Goal: Task Accomplishment & Management: Use online tool/utility

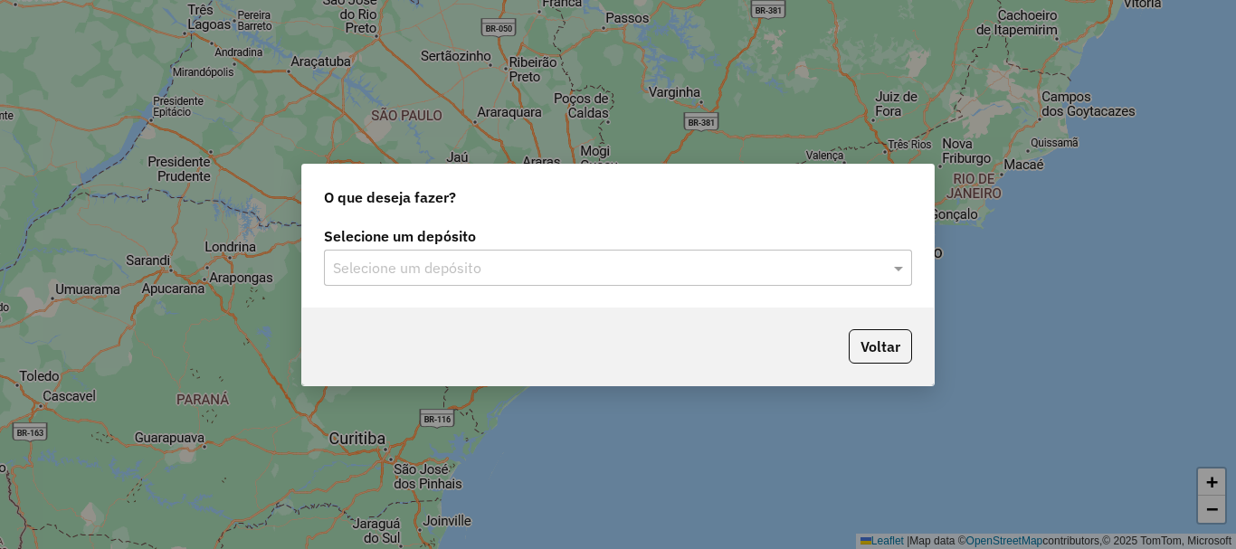
click at [466, 275] on input "text" at bounding box center [600, 269] width 534 height 22
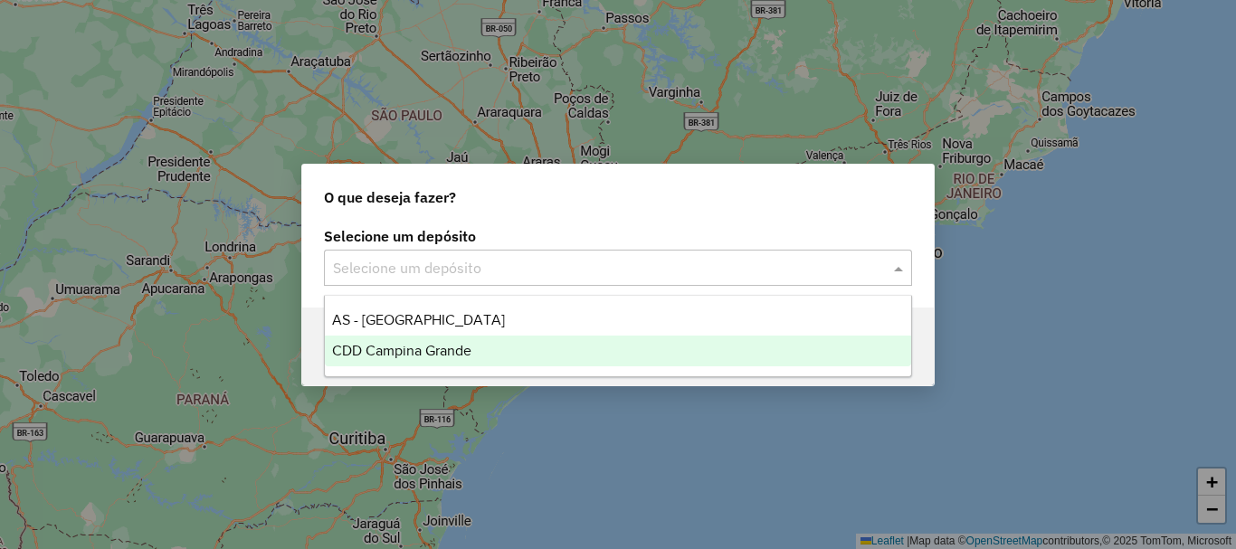
click at [423, 348] on span "CDD Campina Grande" at bounding box center [401, 350] width 139 height 15
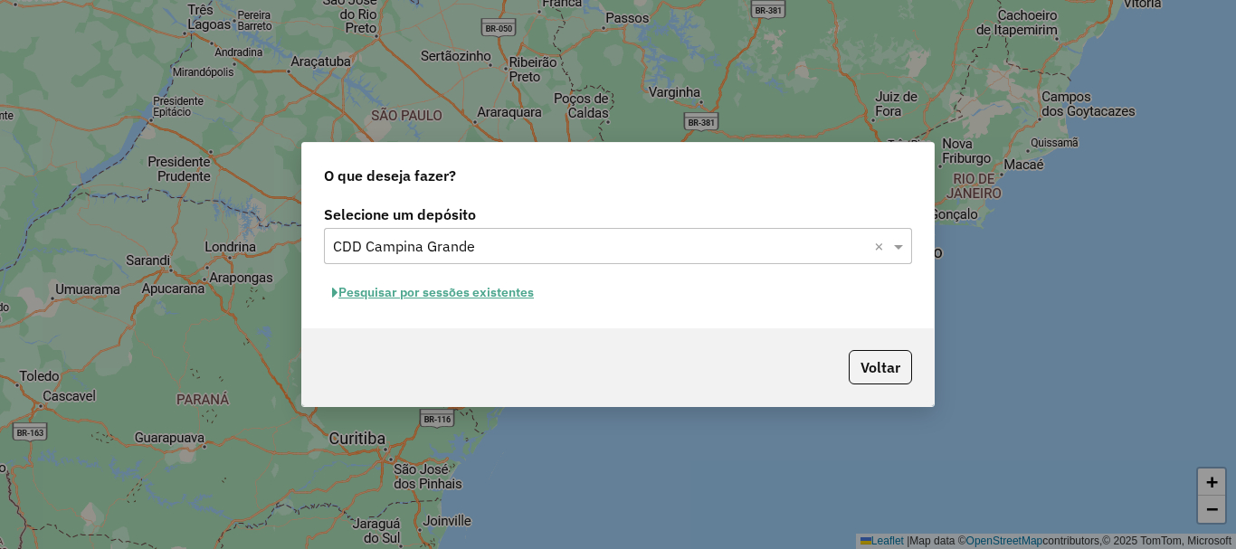
click at [483, 285] on button "Pesquisar por sessões existentes" at bounding box center [433, 293] width 218 height 28
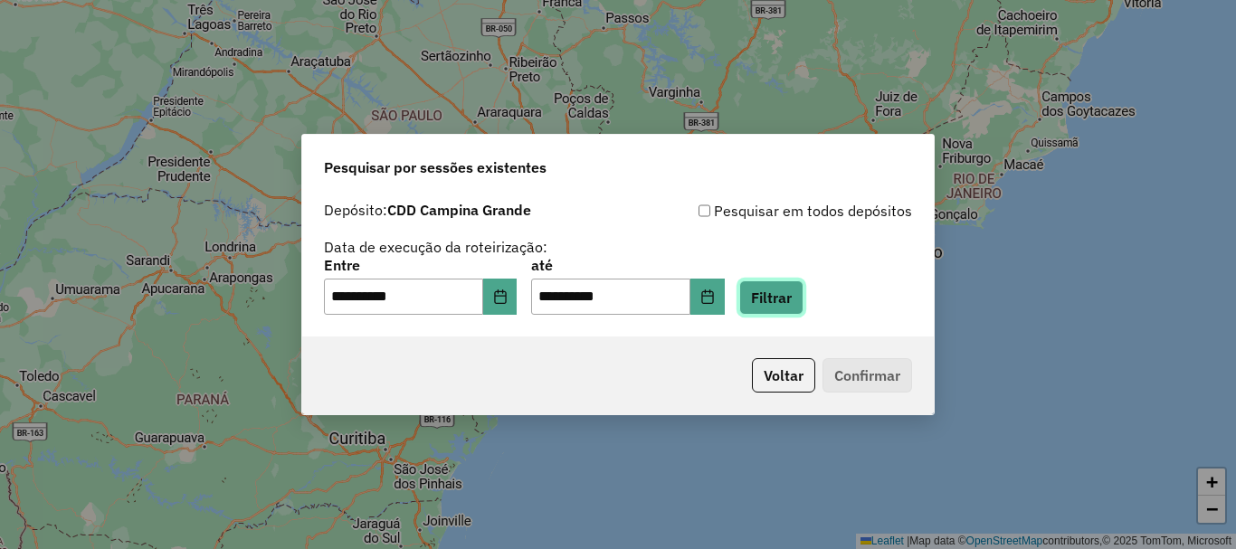
click at [804, 291] on button "Filtrar" at bounding box center [772, 298] width 64 height 34
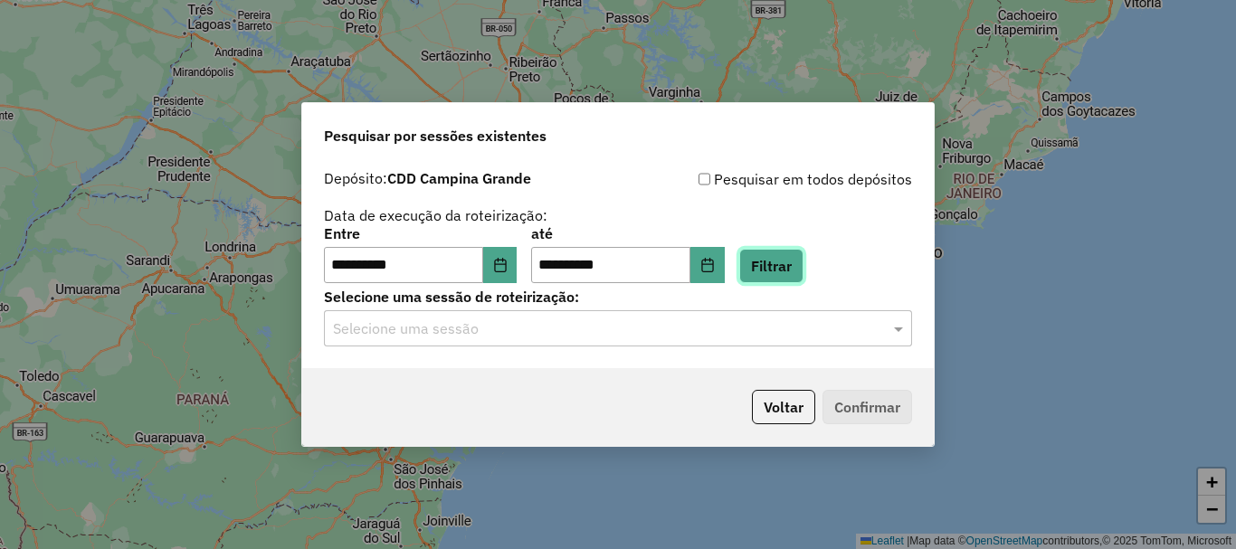
click at [804, 273] on button "Filtrar" at bounding box center [772, 266] width 64 height 34
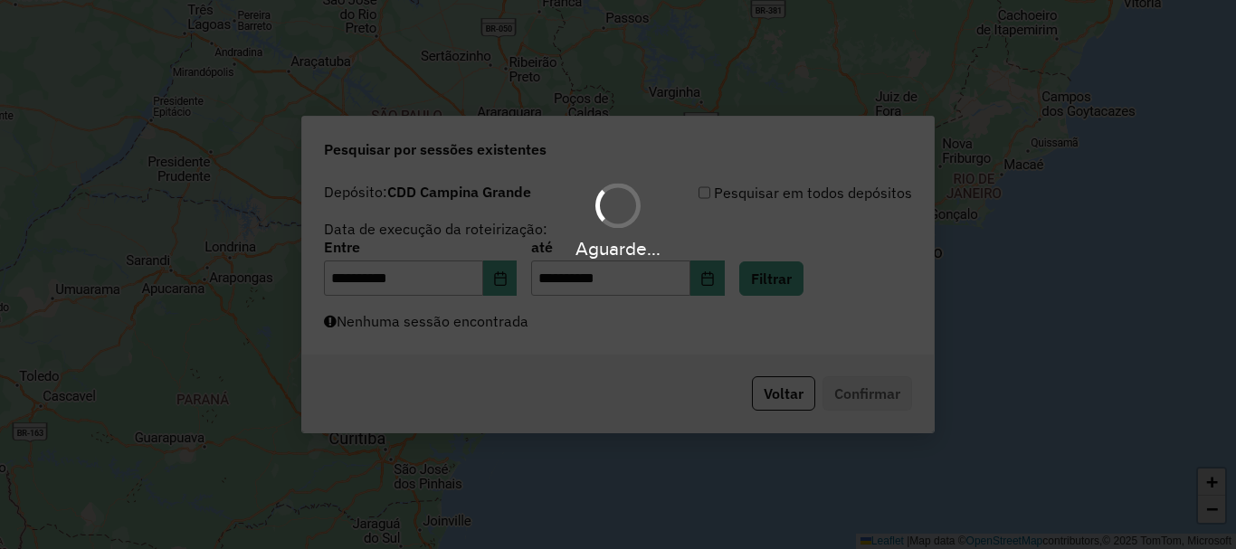
click at [670, 330] on div "Aguarde..." at bounding box center [618, 274] width 1236 height 549
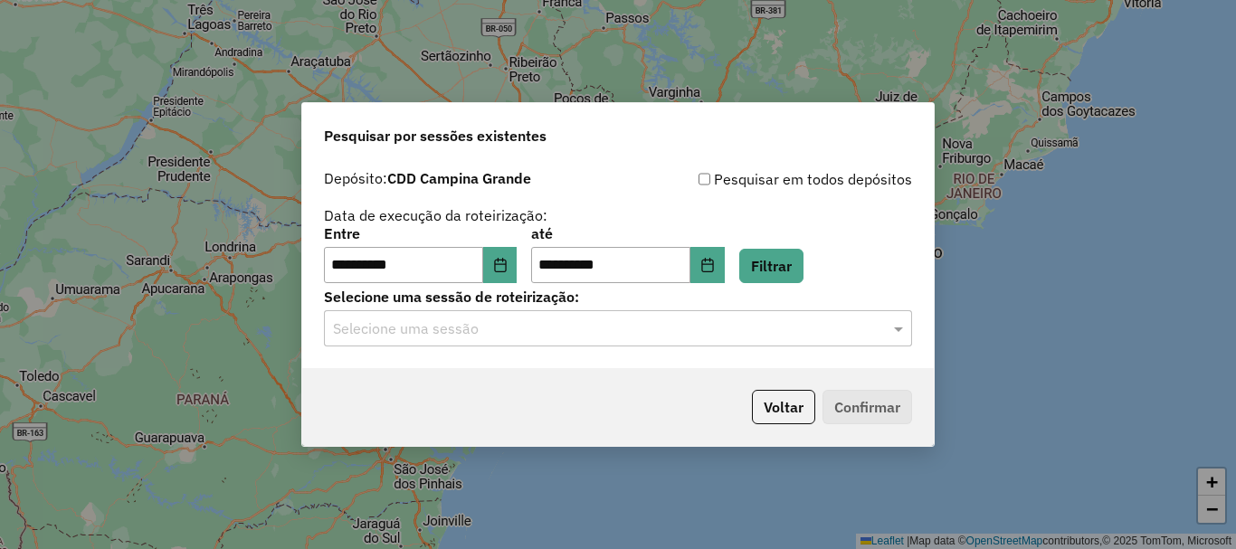
click at [528, 348] on div "**********" at bounding box center [618, 264] width 632 height 207
click at [484, 339] on div "Selecione uma sessão" at bounding box center [618, 328] width 588 height 36
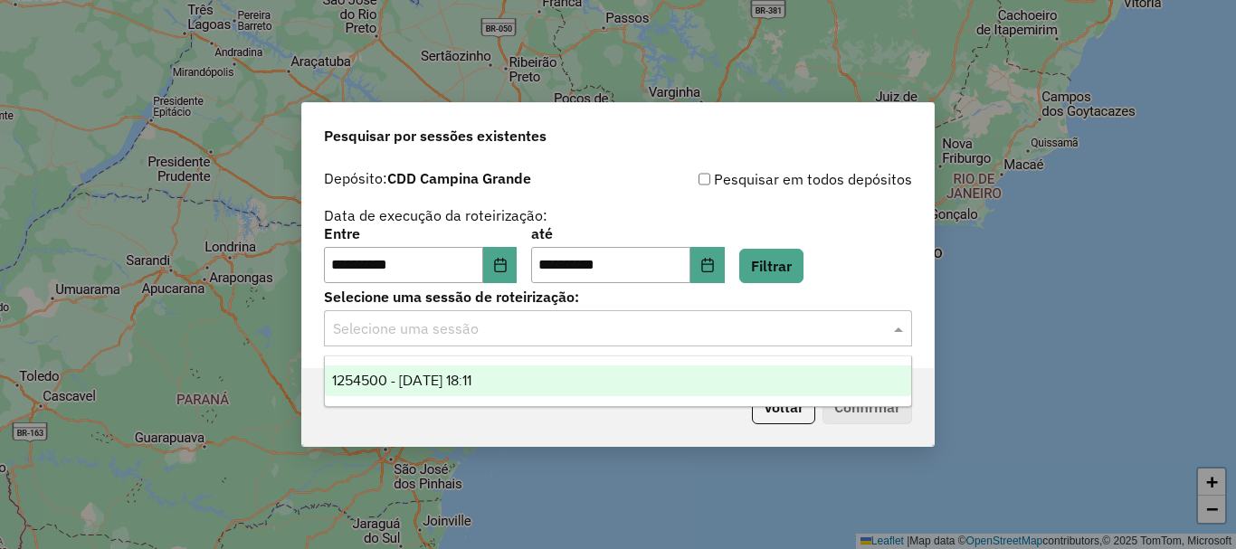
click at [472, 383] on span "1254500 - 28/08/2025 18:11" at bounding box center [401, 380] width 139 height 15
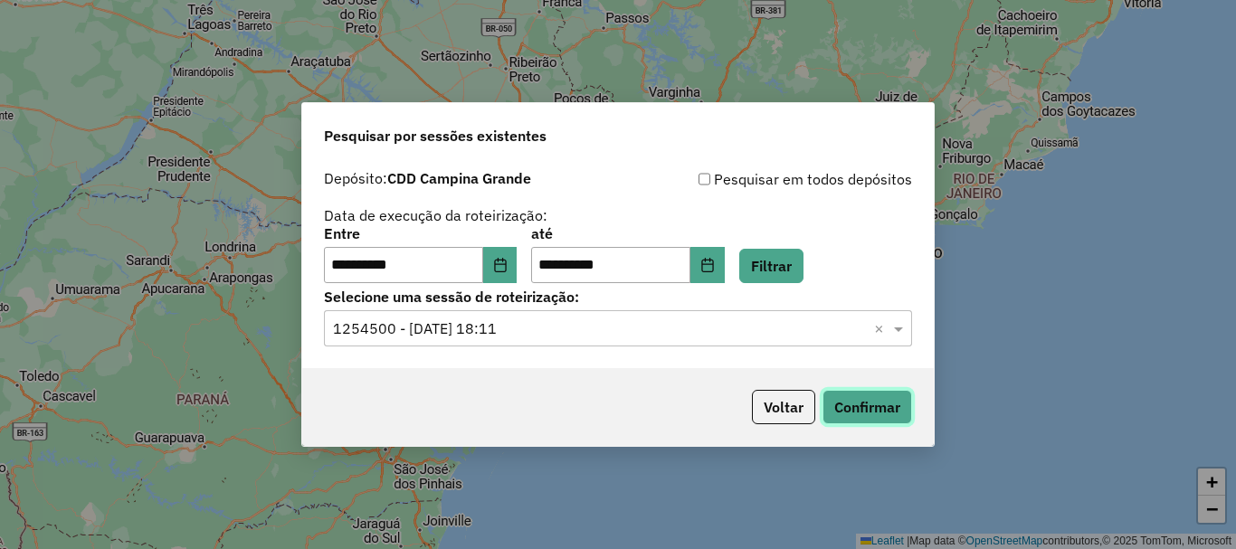
click at [863, 407] on button "Confirmar" at bounding box center [868, 407] width 90 height 34
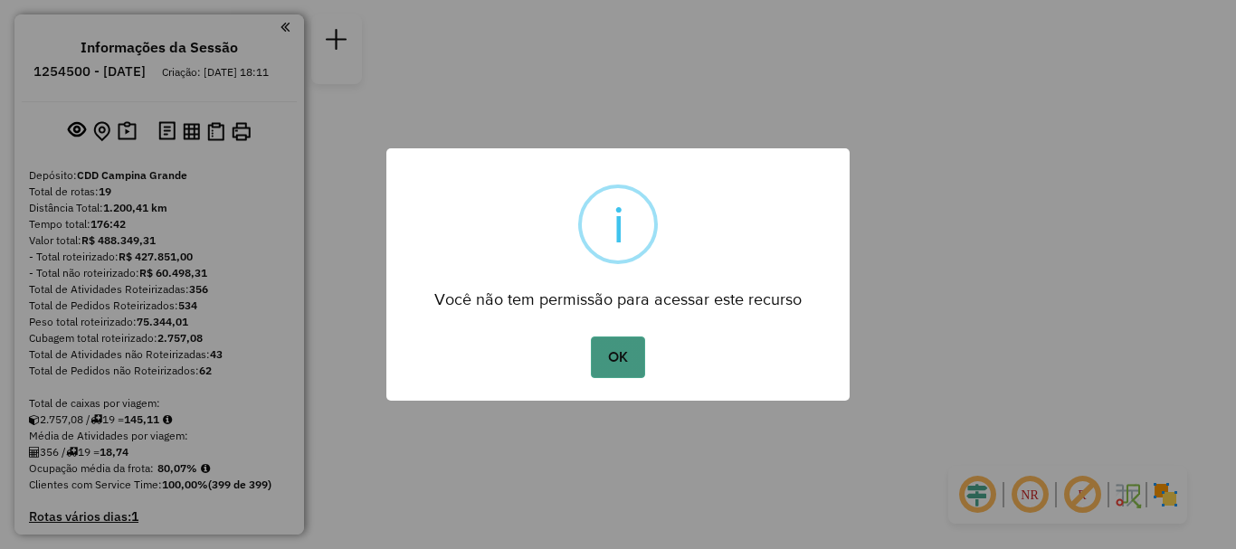
click at [644, 366] on button "OK" at bounding box center [617, 358] width 53 height 42
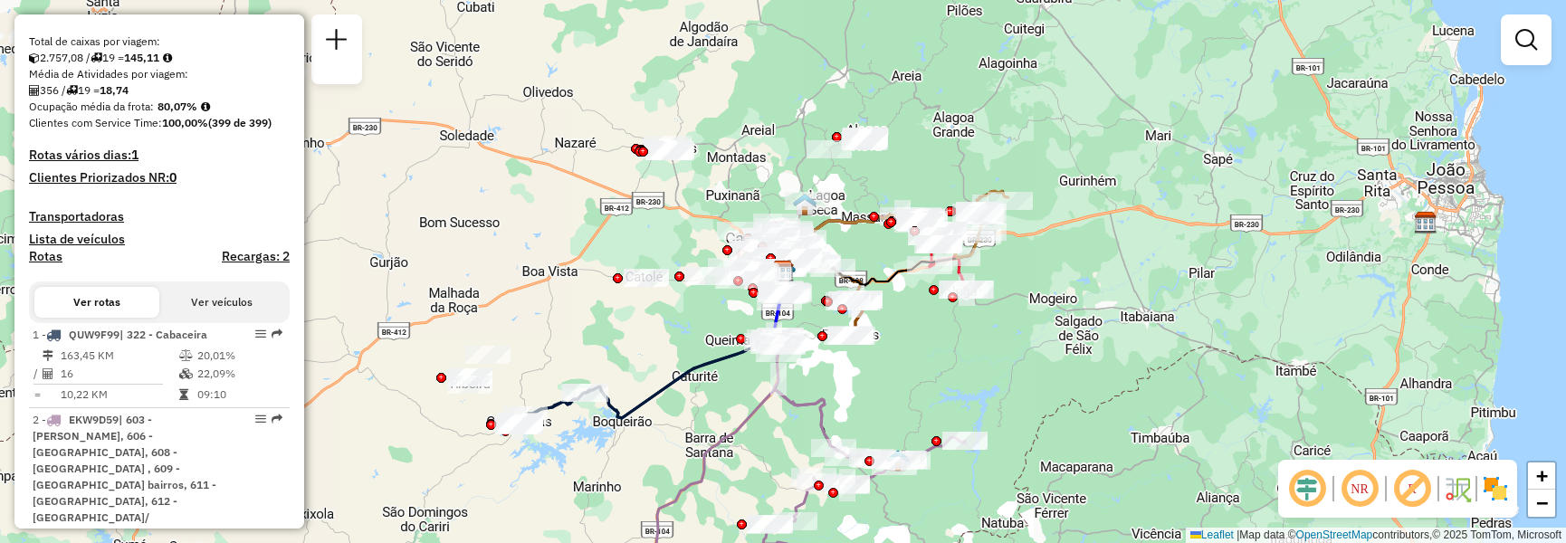
scroll to position [453, 0]
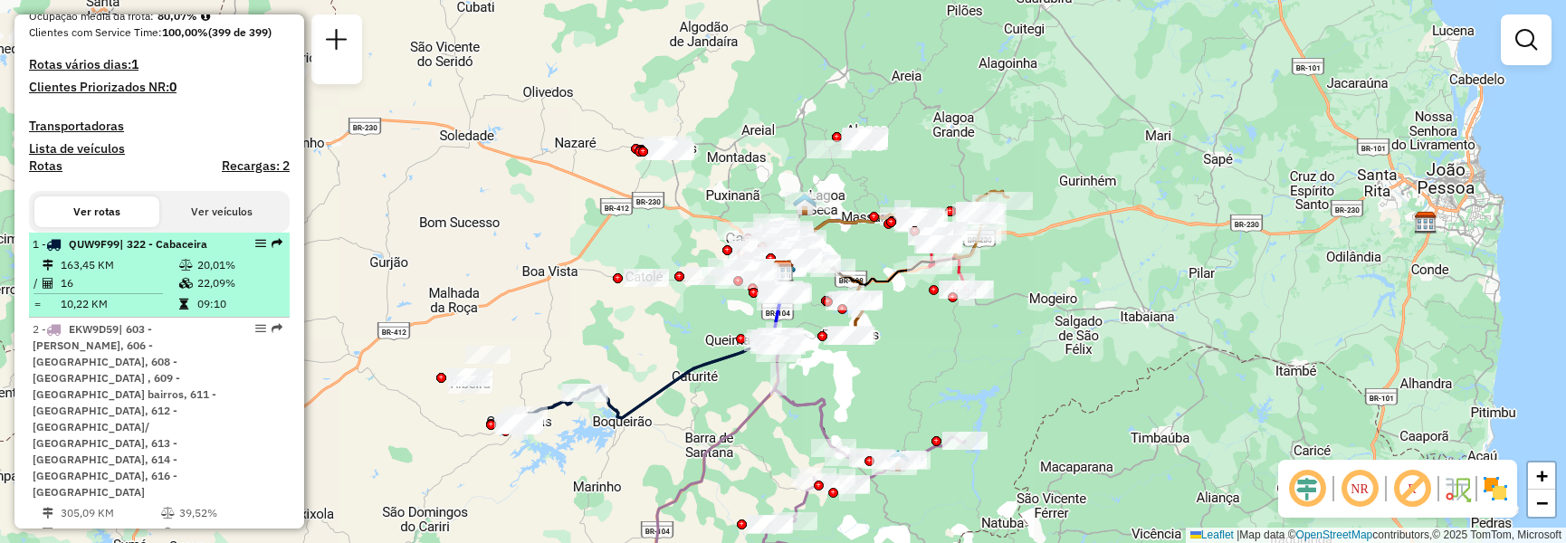
click at [162, 253] on div "1 - QUW9F99 | 322 - Cabaceira" at bounding box center [129, 244] width 192 height 16
select select "**********"
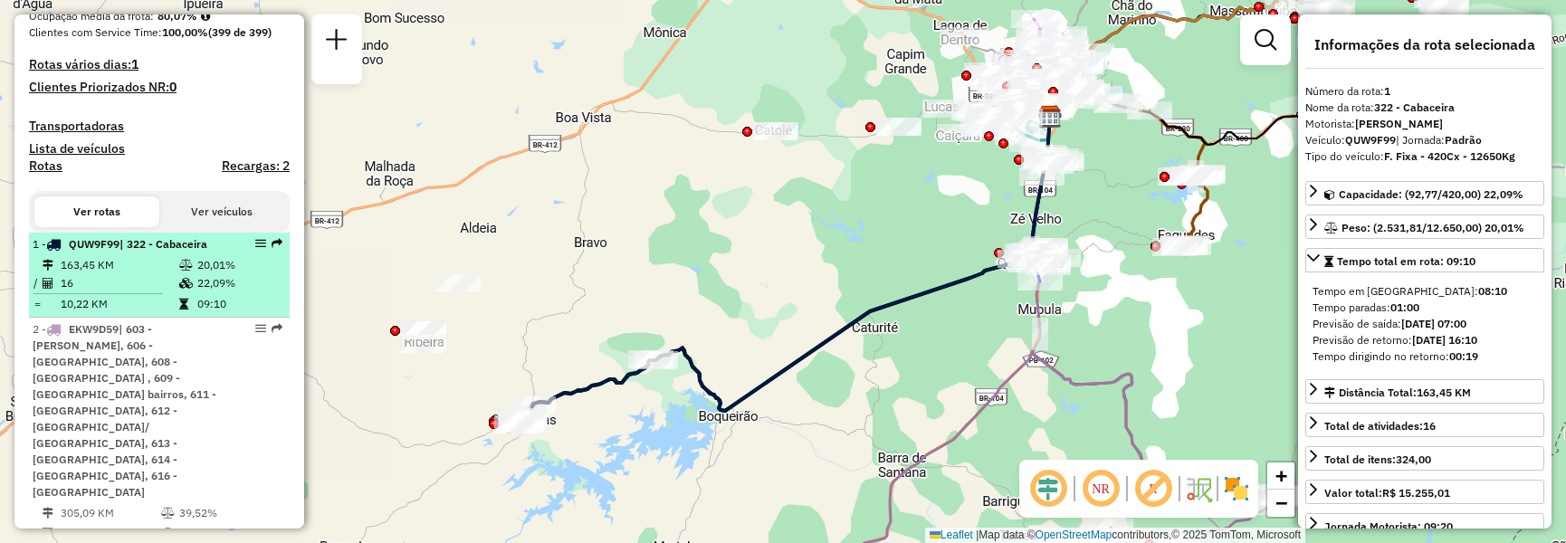
click at [226, 274] on td "20,01%" at bounding box center [239, 265] width 86 height 18
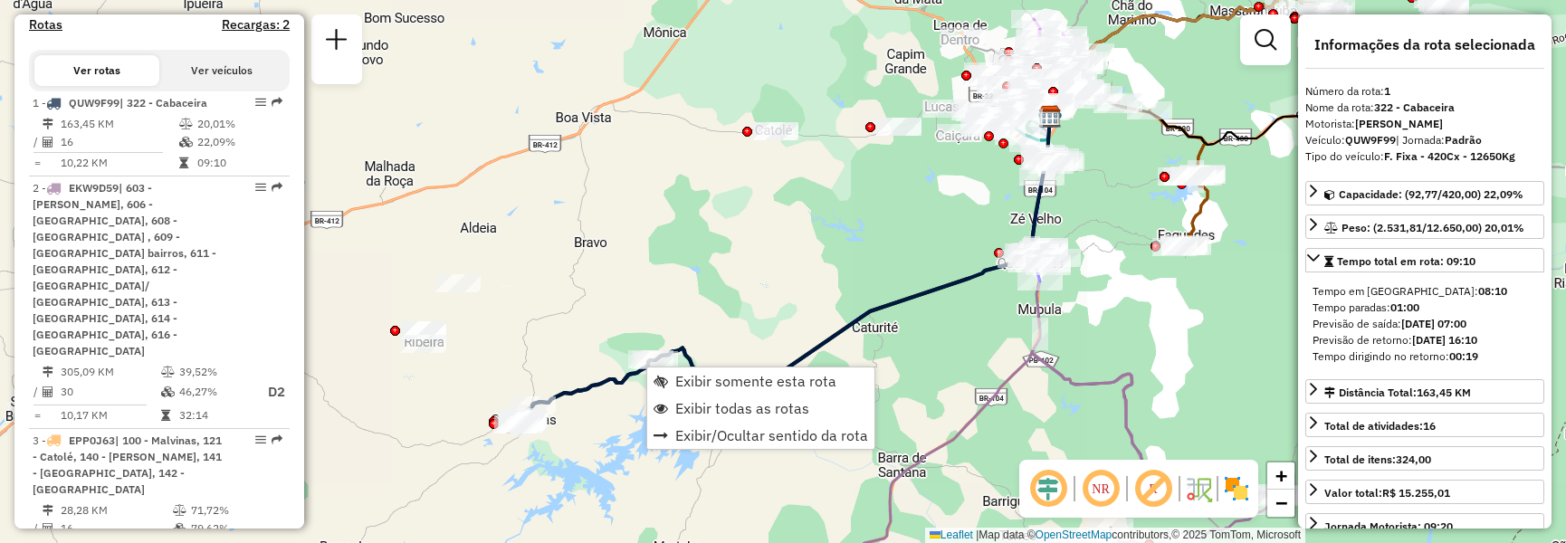
scroll to position [687, 0]
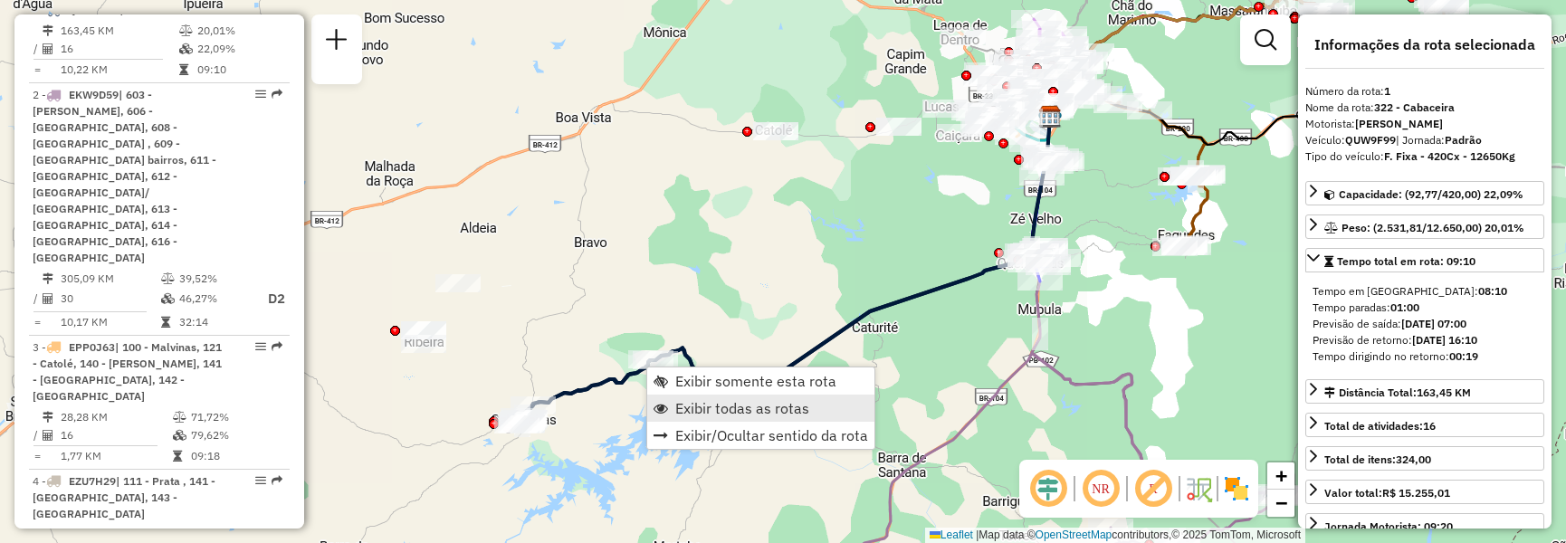
click at [682, 401] on span "Exibir todas as rotas" at bounding box center [742, 408] width 134 height 14
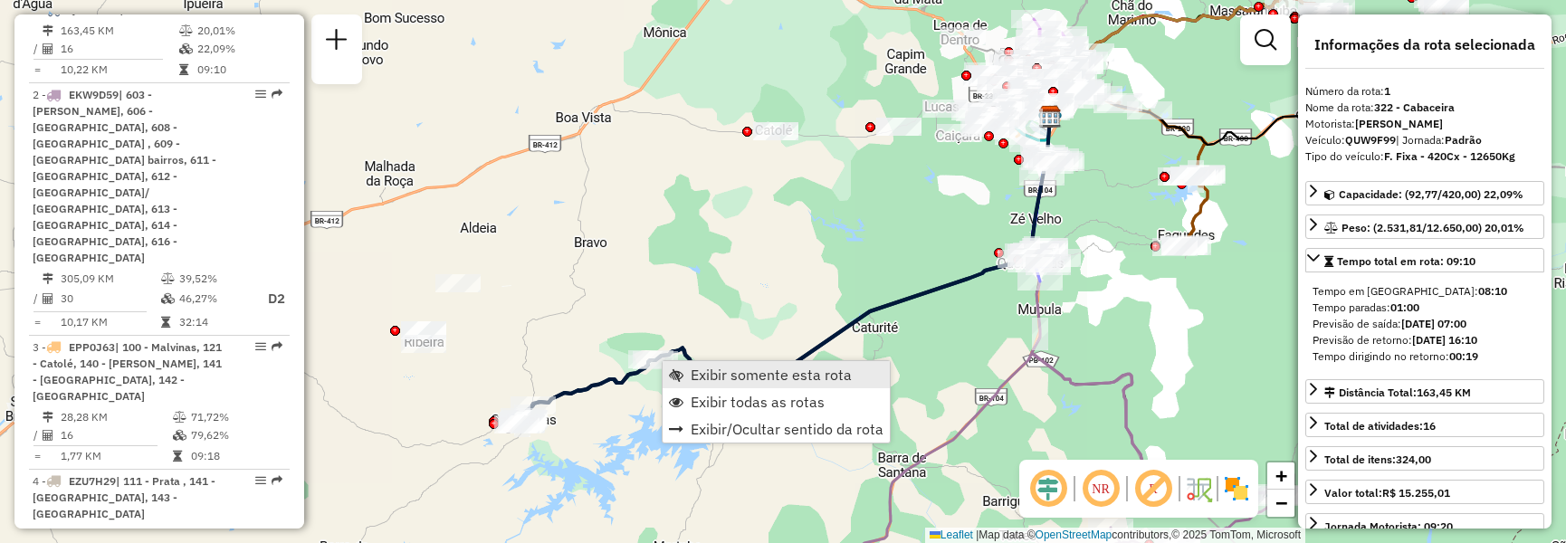
click at [736, 374] on span "Exibir somente esta rota" at bounding box center [771, 374] width 161 height 14
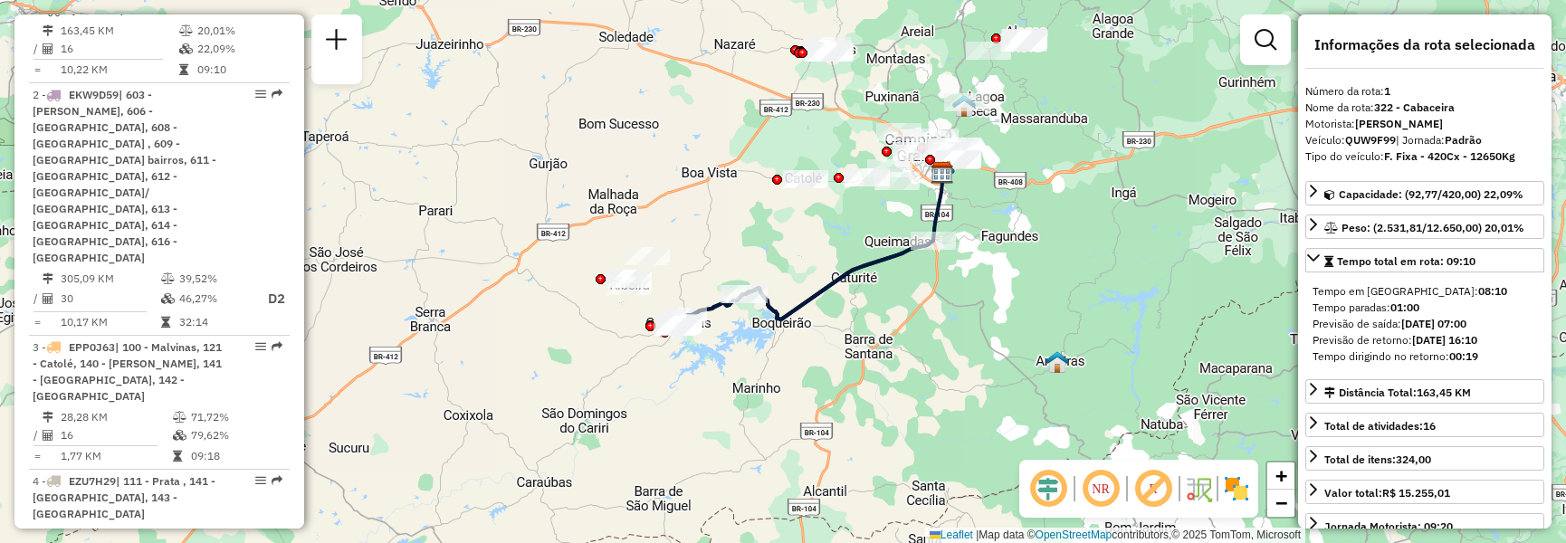
drag, startPoint x: 829, startPoint y: 290, endPoint x: 825, endPoint y: 269, distance: 21.3
click at [825, 269] on div "Janela de atendimento Grade de atendimento Capacidade Transportadoras Veículos …" at bounding box center [783, 271] width 1566 height 543
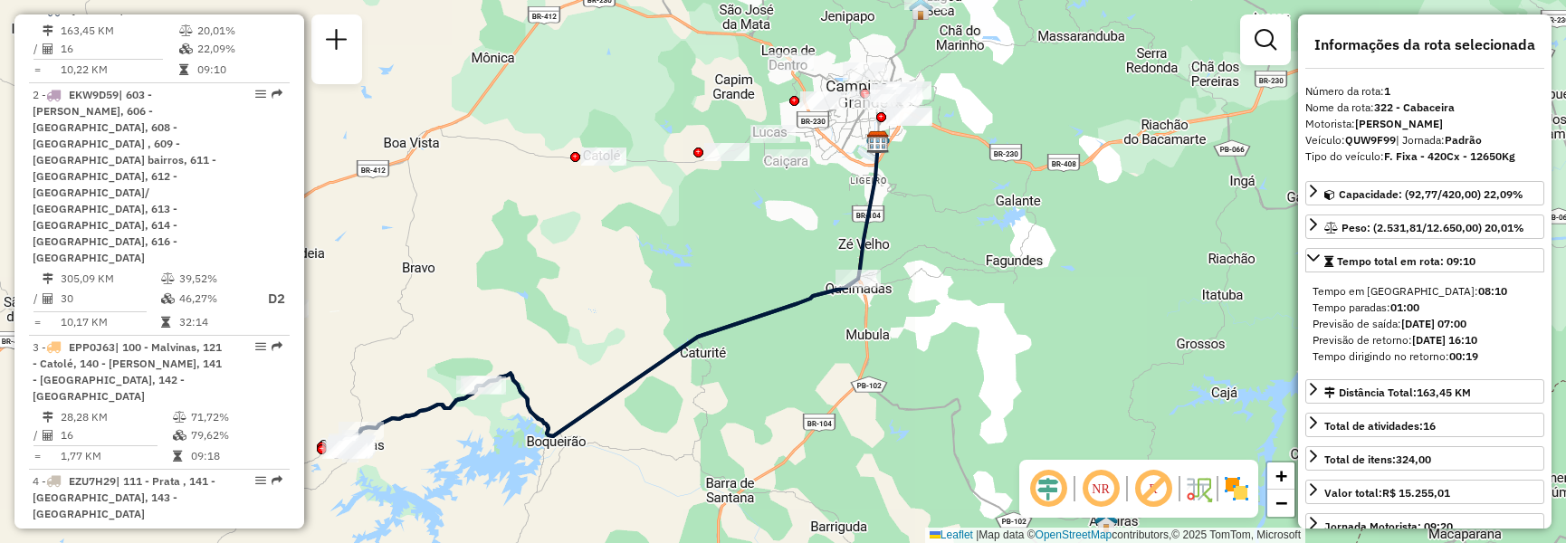
drag, startPoint x: 994, startPoint y: 276, endPoint x: 865, endPoint y: 313, distance: 133.8
click at [865, 313] on div "Janela de atendimento Grade de atendimento Capacidade Transportadoras Veículos …" at bounding box center [783, 271] width 1566 height 543
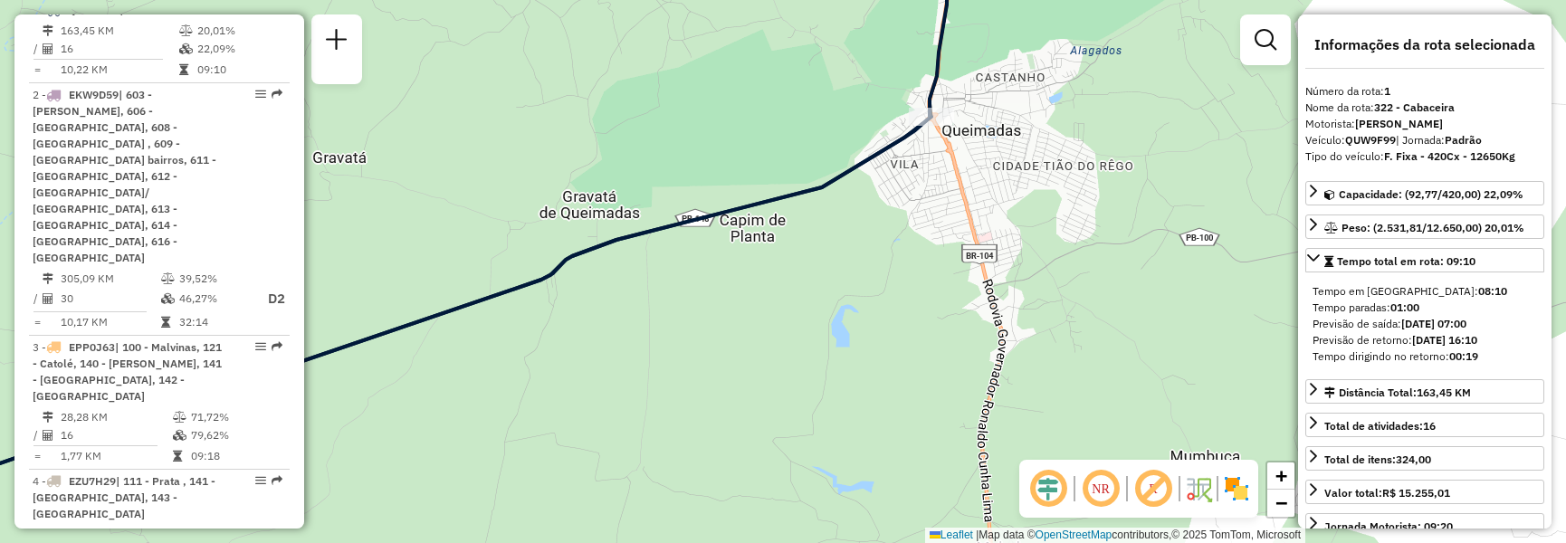
drag, startPoint x: 953, startPoint y: 165, endPoint x: 931, endPoint y: 214, distance: 53.5
click at [931, 214] on div "Janela de atendimento Grade de atendimento Capacidade Transportadoras Veículos …" at bounding box center [783, 271] width 1566 height 543
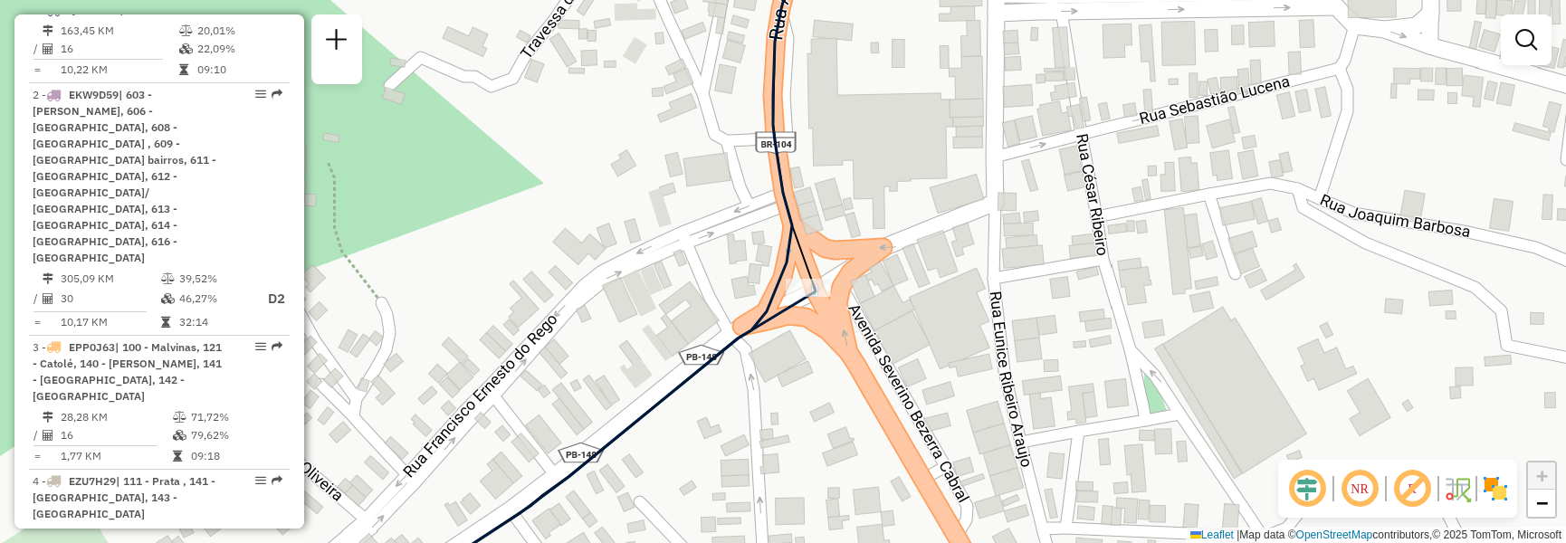
drag, startPoint x: 1039, startPoint y: 138, endPoint x: 988, endPoint y: 135, distance: 50.8
click at [988, 135] on div "Janela de atendimento Grade de atendimento Capacidade Transportadoras Veículos …" at bounding box center [783, 271] width 1566 height 543
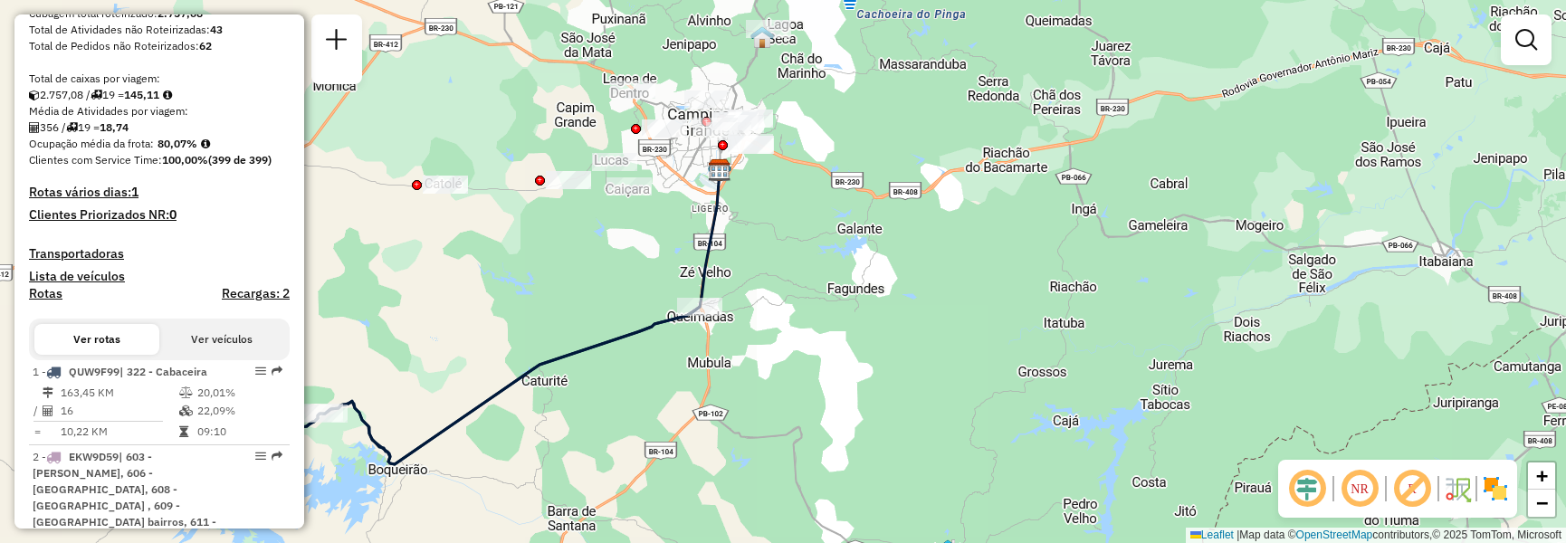
scroll to position [506, 0]
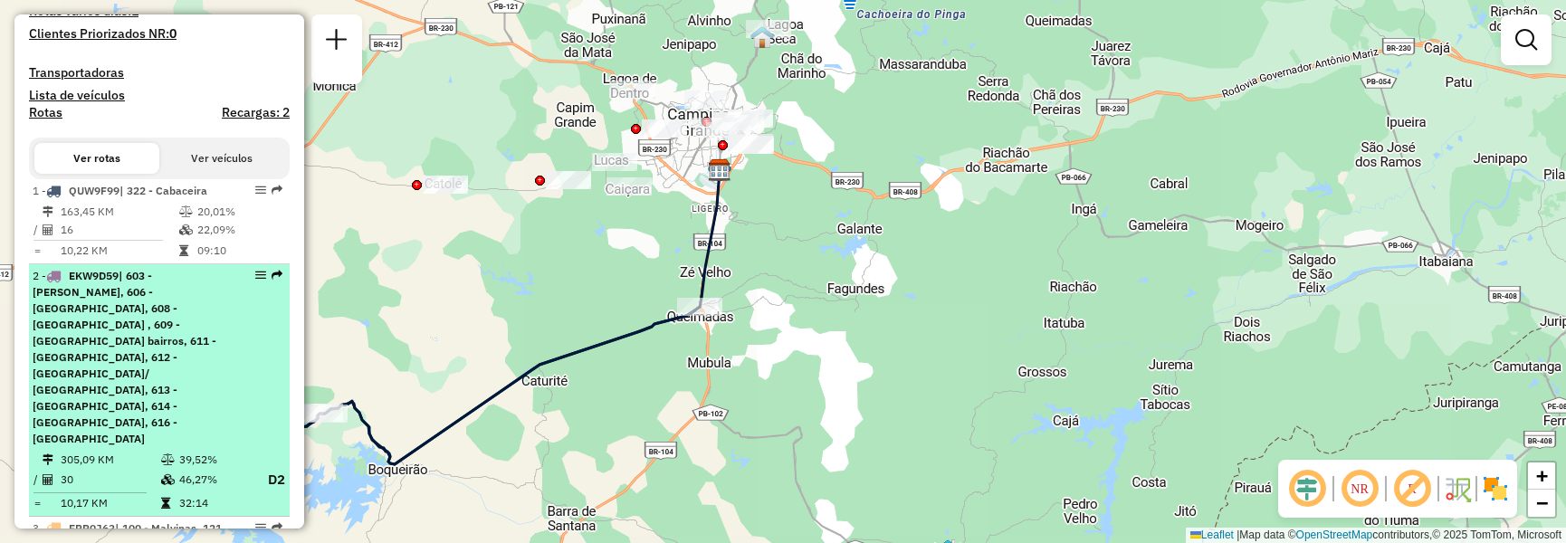
click at [193, 451] on td "39,52%" at bounding box center [214, 460] width 72 height 18
select select "**********"
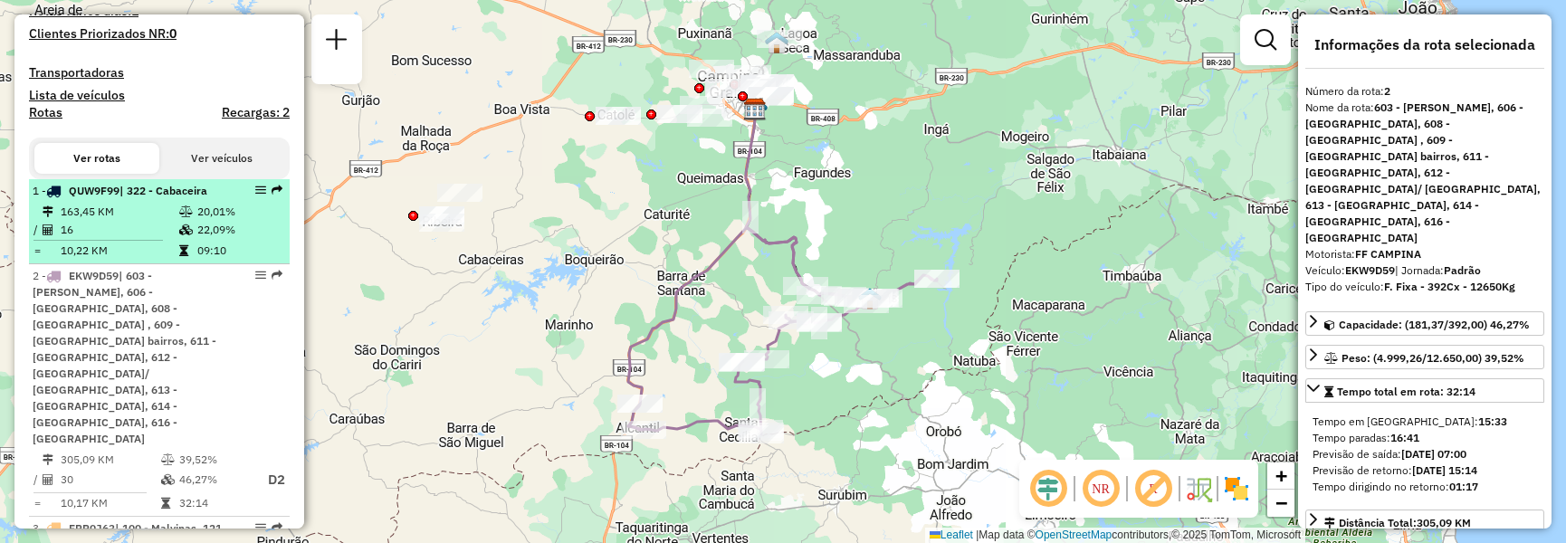
click at [179, 217] on icon at bounding box center [186, 211] width 14 height 11
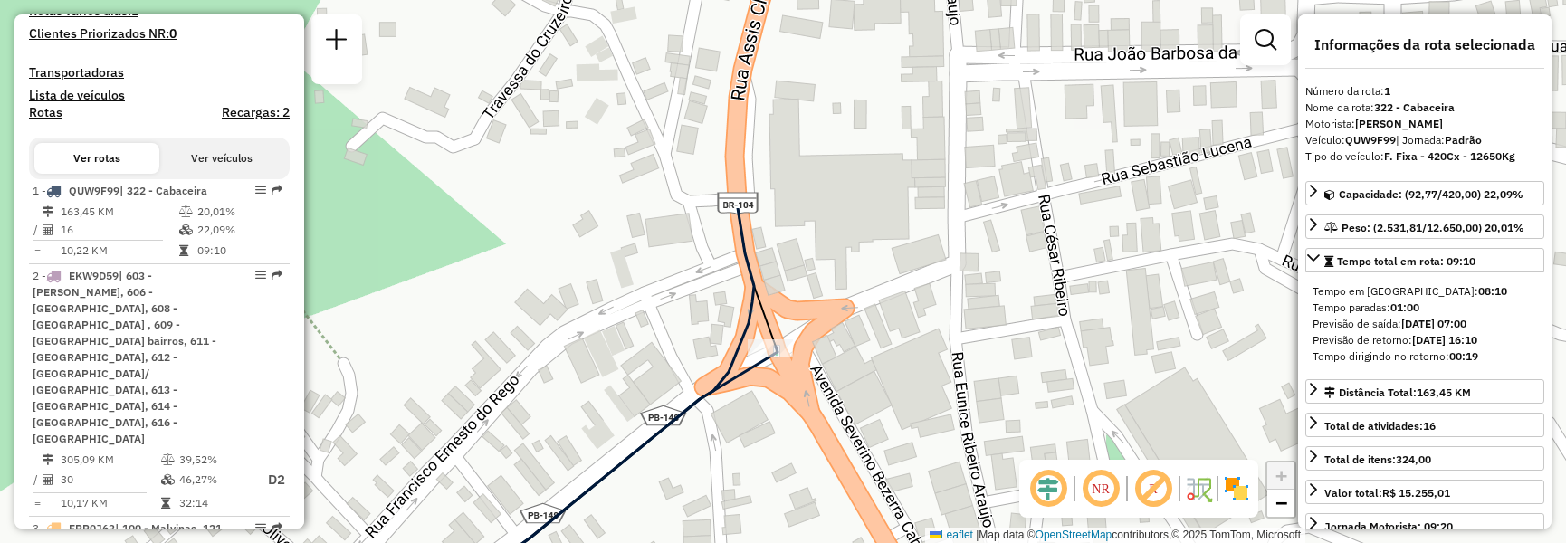
drag, startPoint x: 1076, startPoint y: 146, endPoint x: 750, endPoint y: 408, distance: 418.4
click at [750, 408] on div "Janela de atendimento Grade de atendimento Capacidade Transportadoras Veículos …" at bounding box center [783, 271] width 1566 height 543
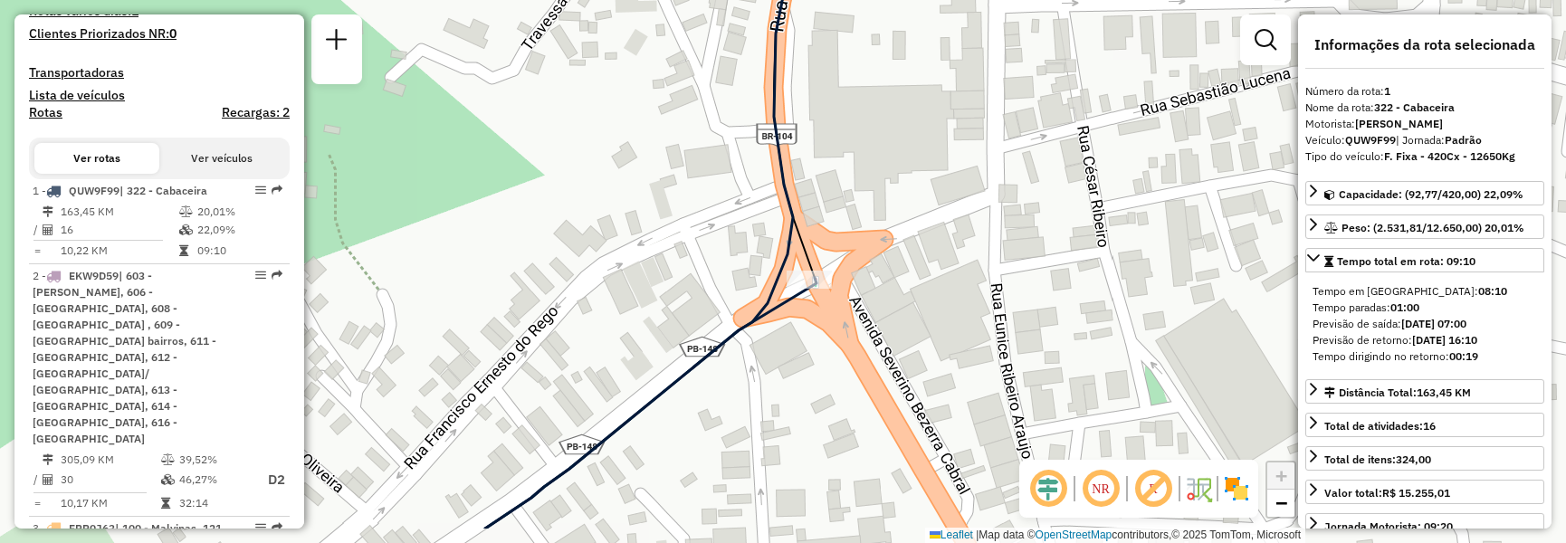
drag, startPoint x: 793, startPoint y: 391, endPoint x: 832, endPoint y: 322, distance: 79.0
click at [832, 322] on div "Janela de atendimento Grade de atendimento Capacidade Transportadoras Veículos …" at bounding box center [783, 271] width 1566 height 543
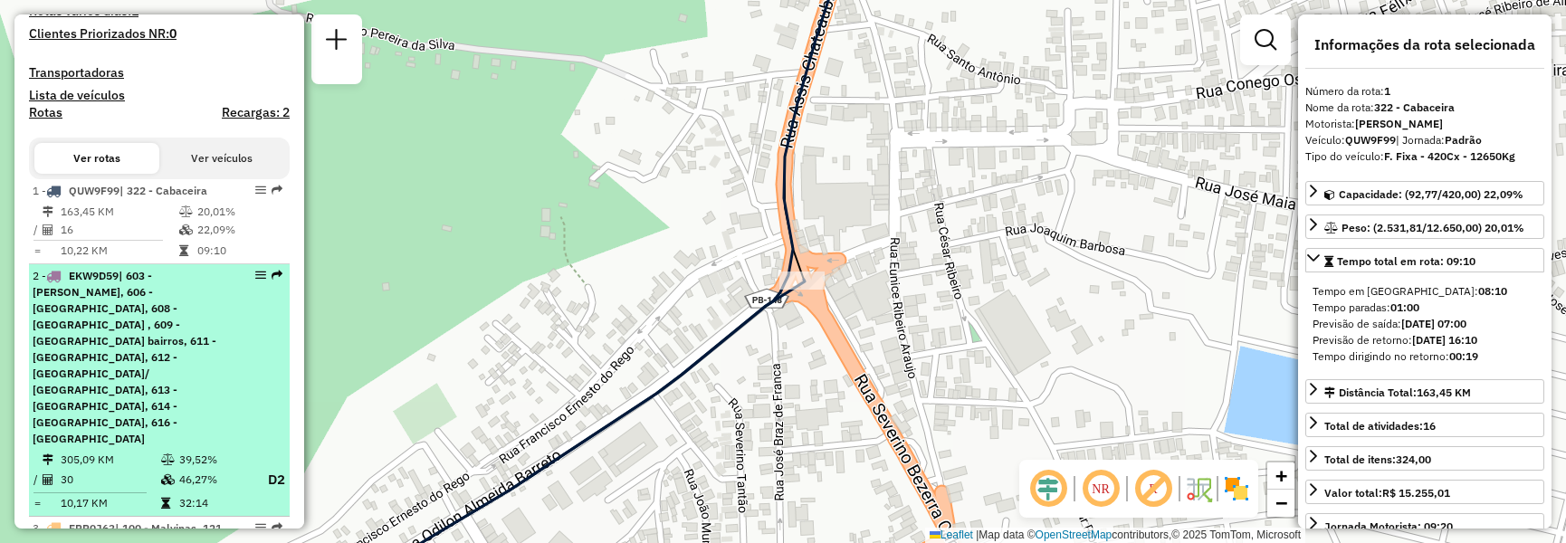
click at [217, 344] on div "2 - EKW9D59 | 603 - [PERSON_NAME], 606 - [GEOGRAPHIC_DATA], 608 - [GEOGRAPHIC_D…" at bounding box center [129, 357] width 192 height 179
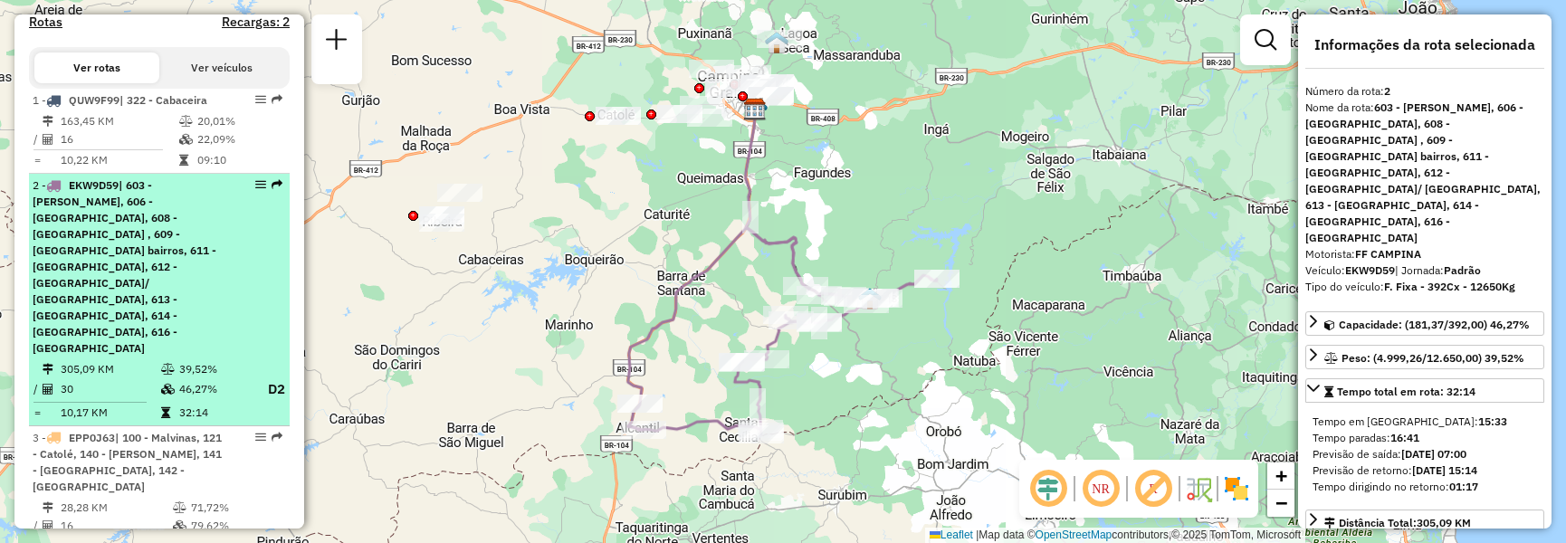
scroll to position [687, 0]
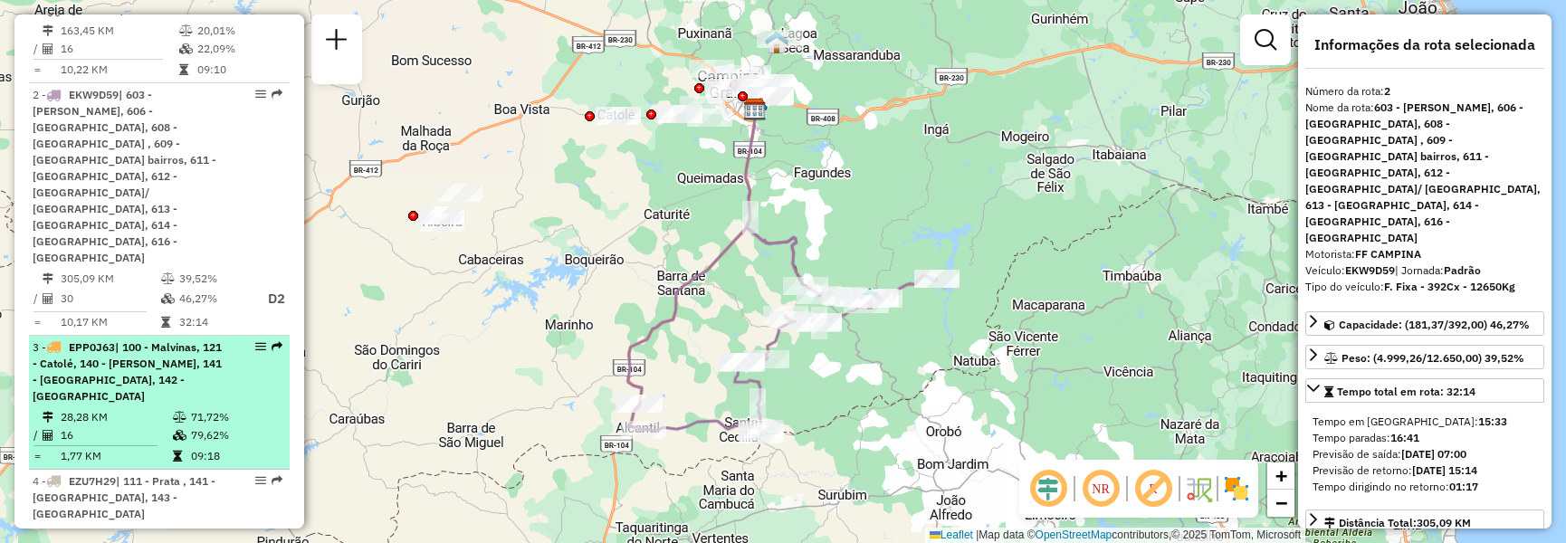
click at [192, 340] on span "| 100 - Malvinas, 121 - Catolé, 140 - [PERSON_NAME], 141 - [GEOGRAPHIC_DATA], 1…" at bounding box center [127, 371] width 189 height 62
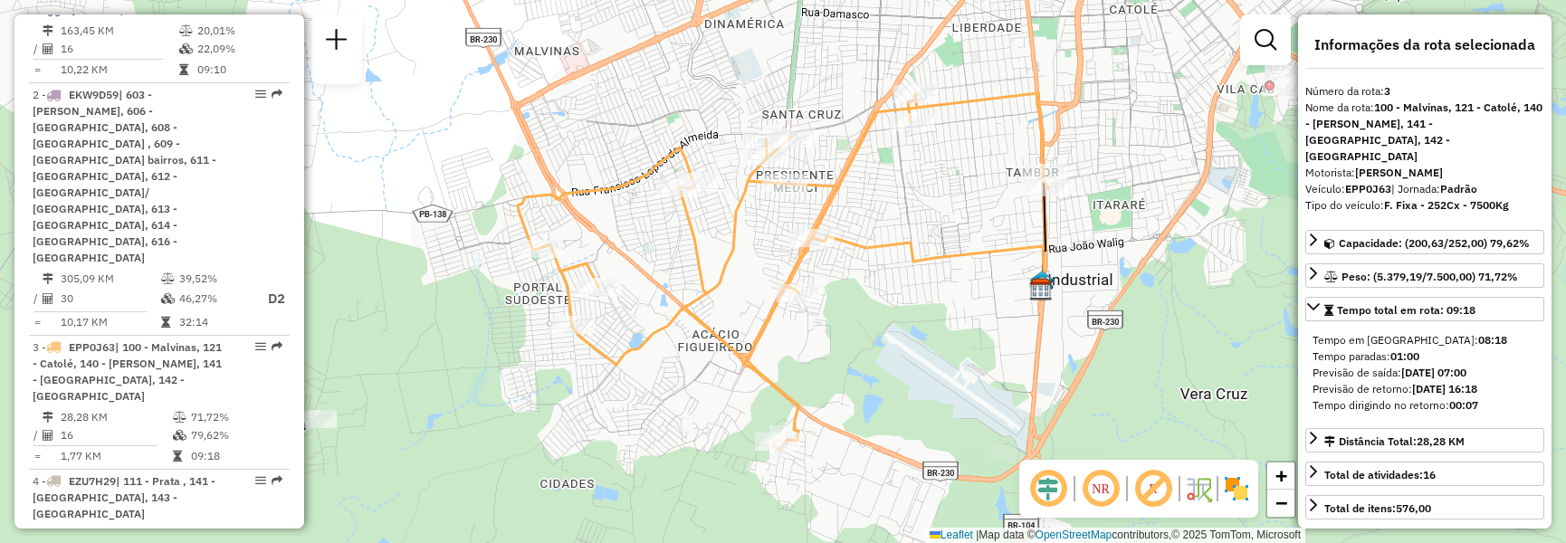
scroll to position [868, 0]
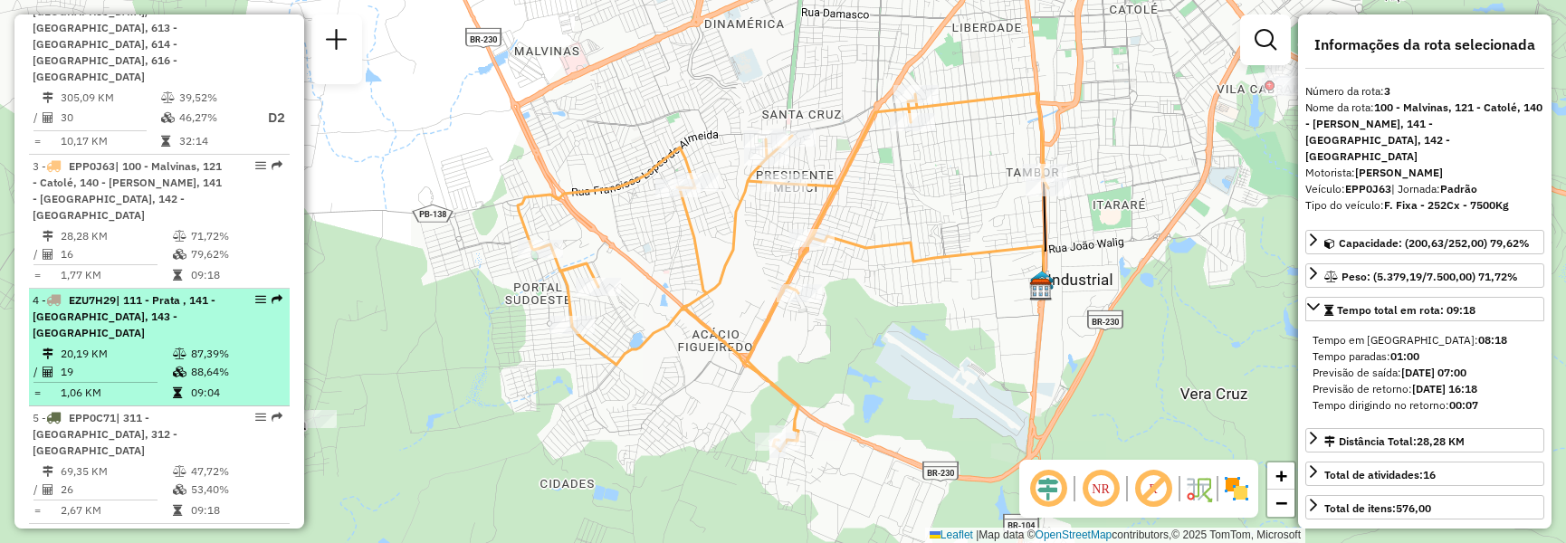
click at [225, 363] on td "88,64%" at bounding box center [235, 372] width 91 height 18
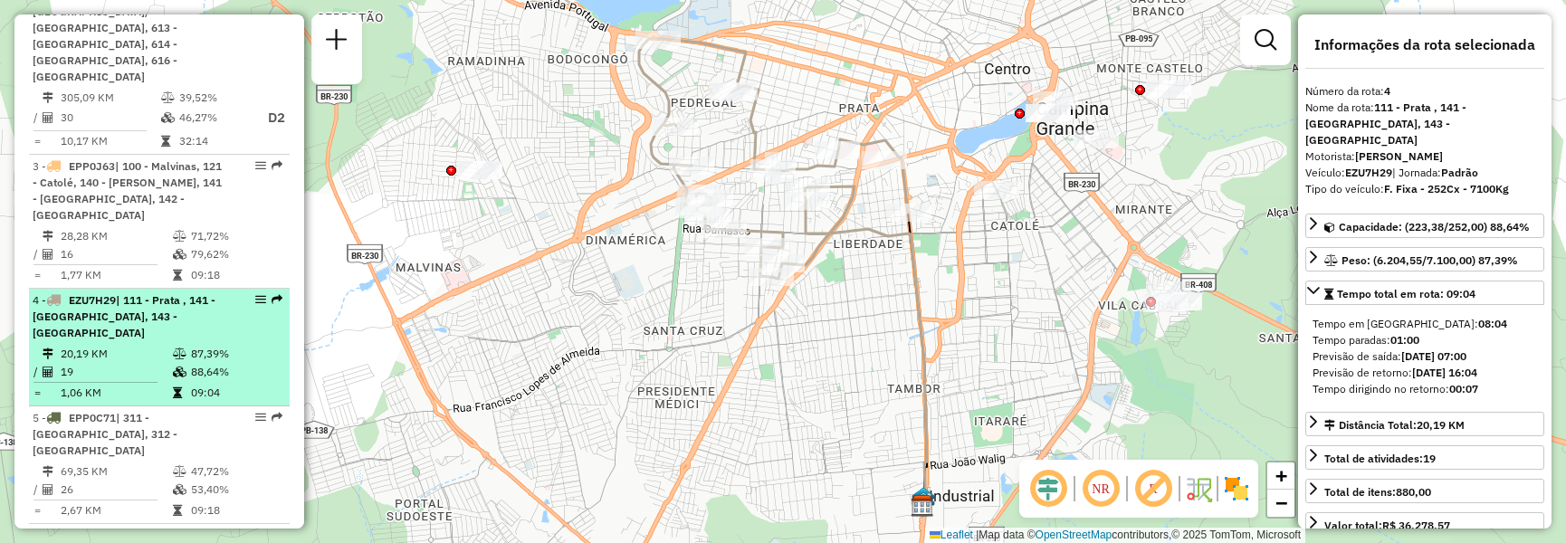
scroll to position [959, 0]
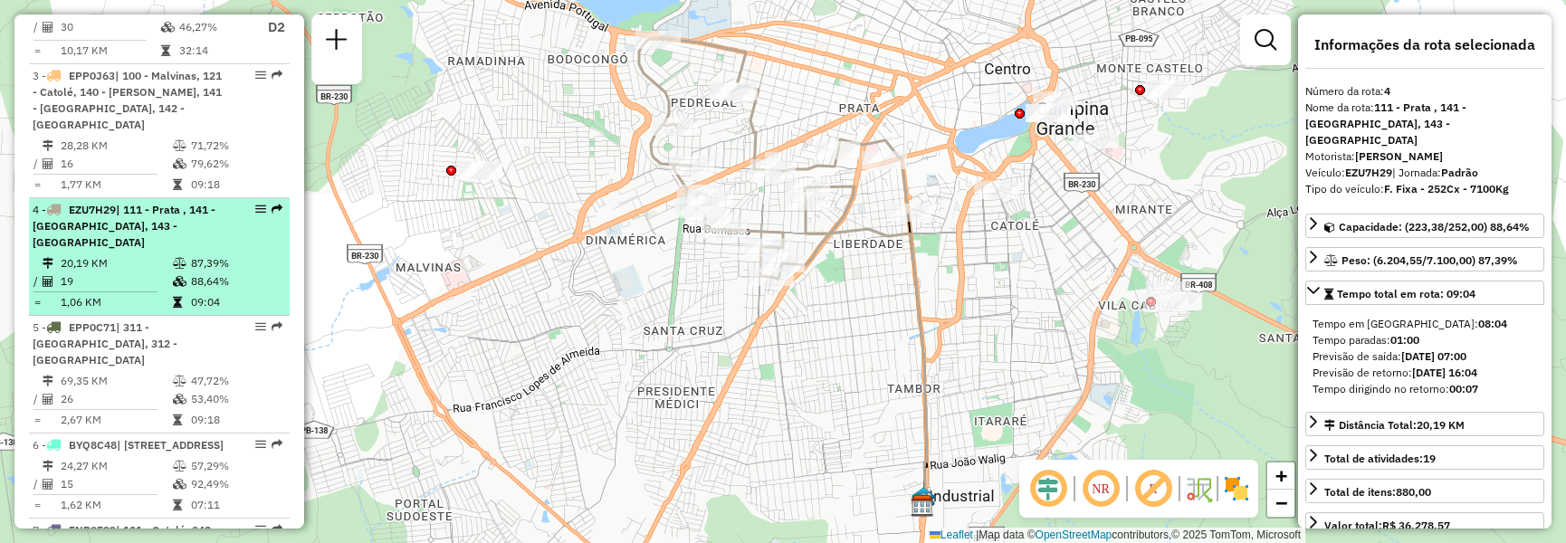
click at [225, 320] on div "5 - EPP0C71 | 311 - [GEOGRAPHIC_DATA], 312 - [GEOGRAPHIC_DATA]" at bounding box center [159, 344] width 253 height 49
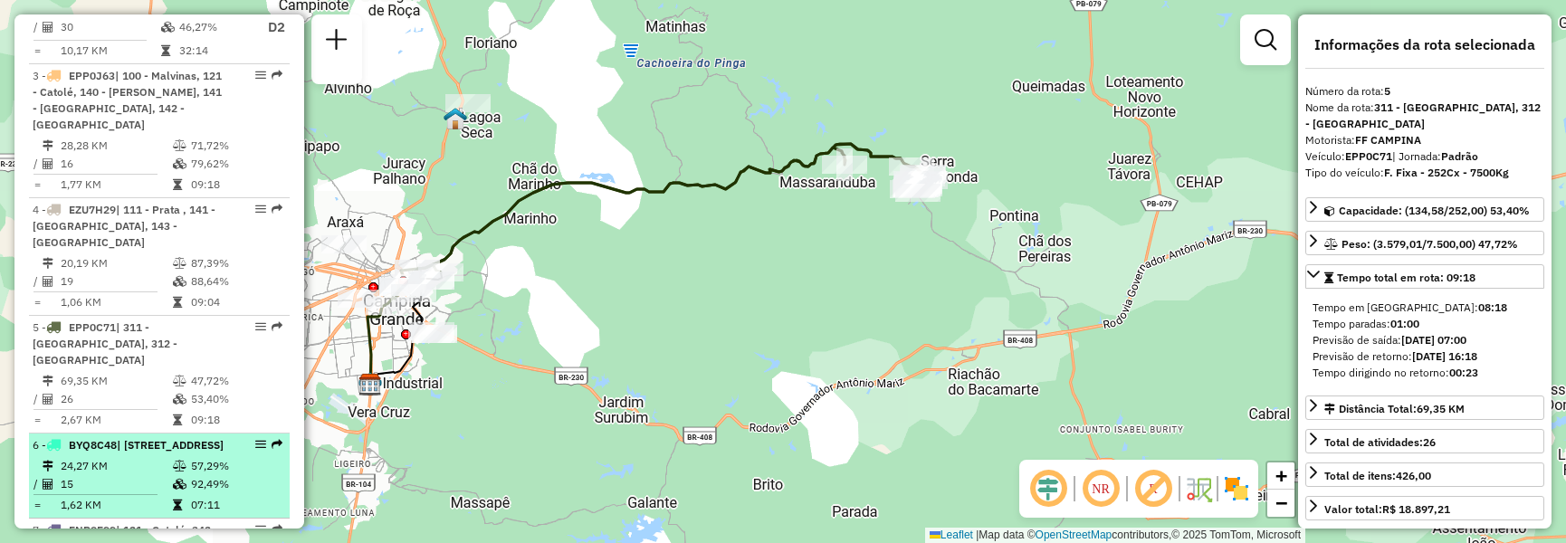
click at [191, 457] on td "57,29%" at bounding box center [235, 466] width 91 height 18
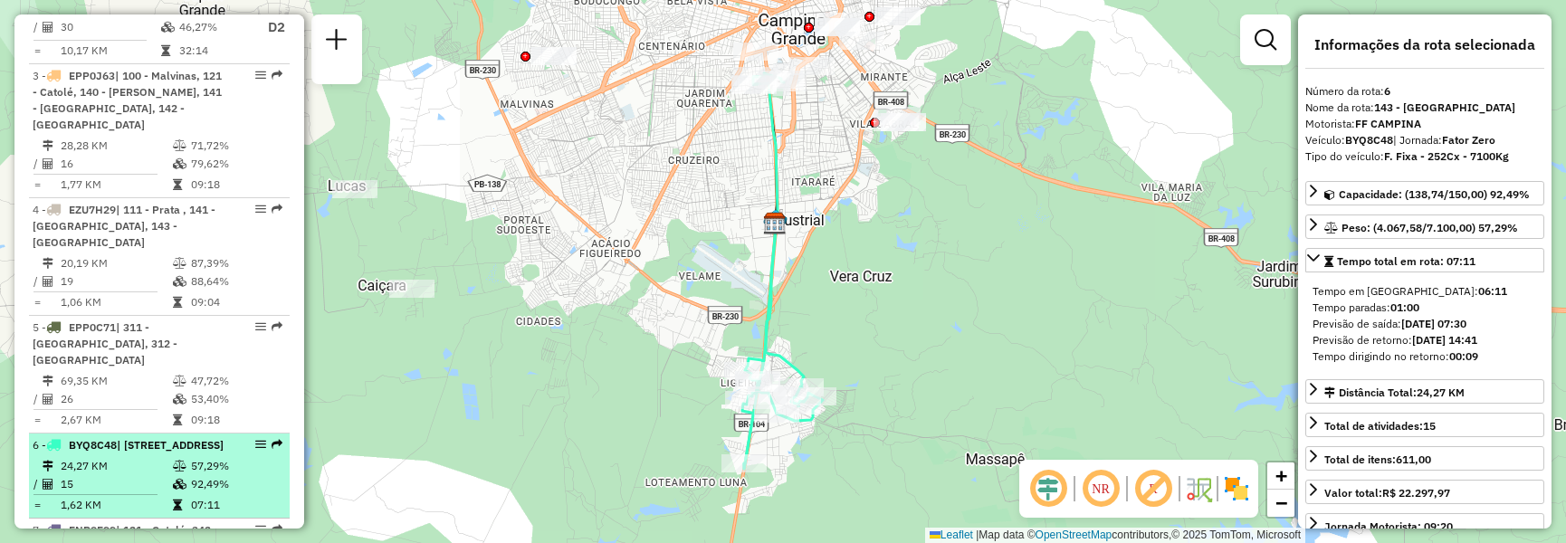
scroll to position [1140, 0]
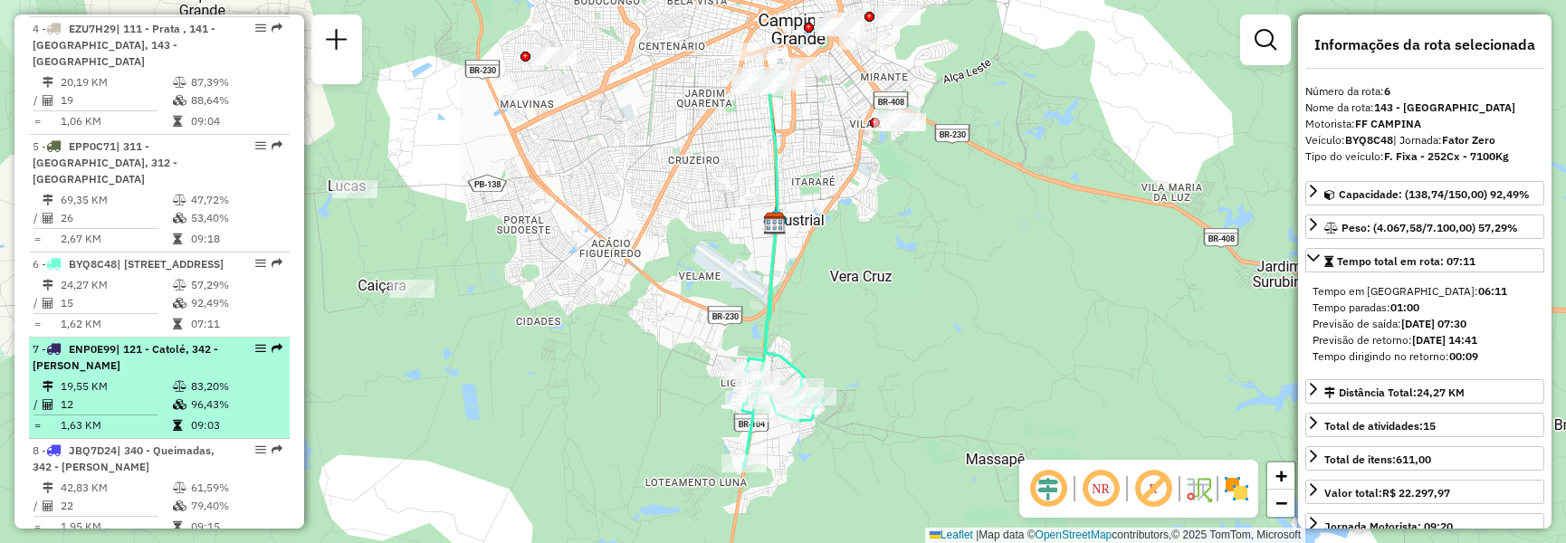
click at [201, 377] on td "83,20%" at bounding box center [235, 386] width 91 height 18
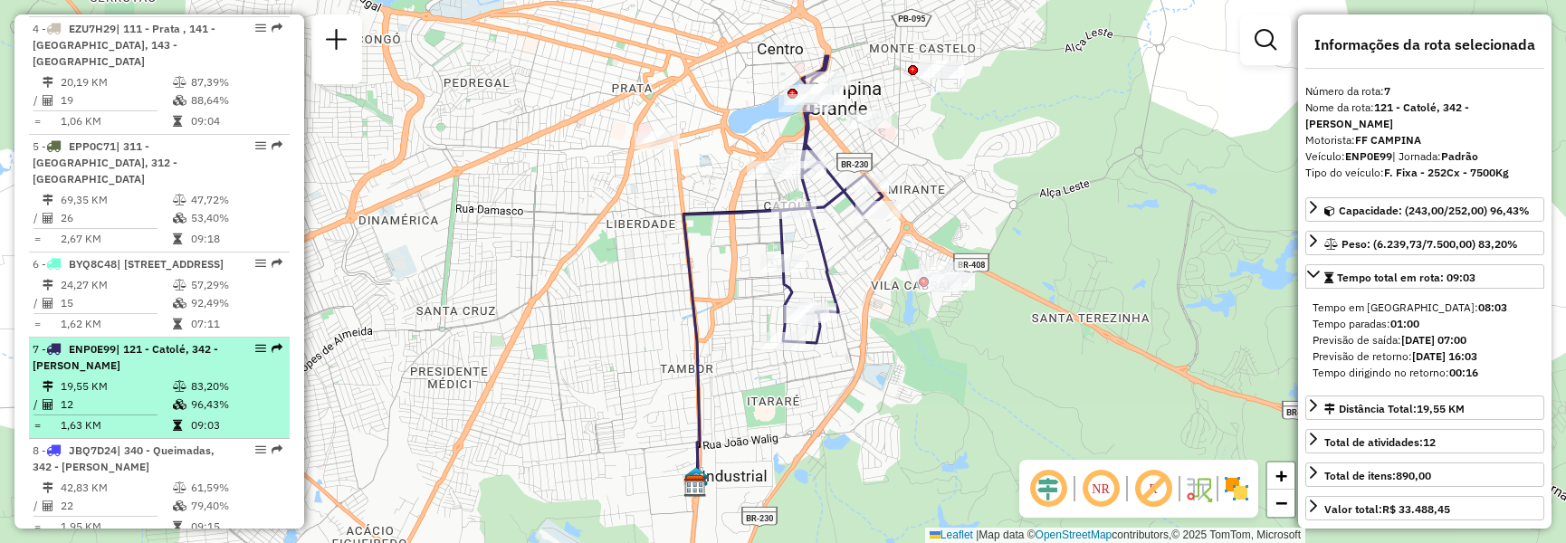
scroll to position [1321, 0]
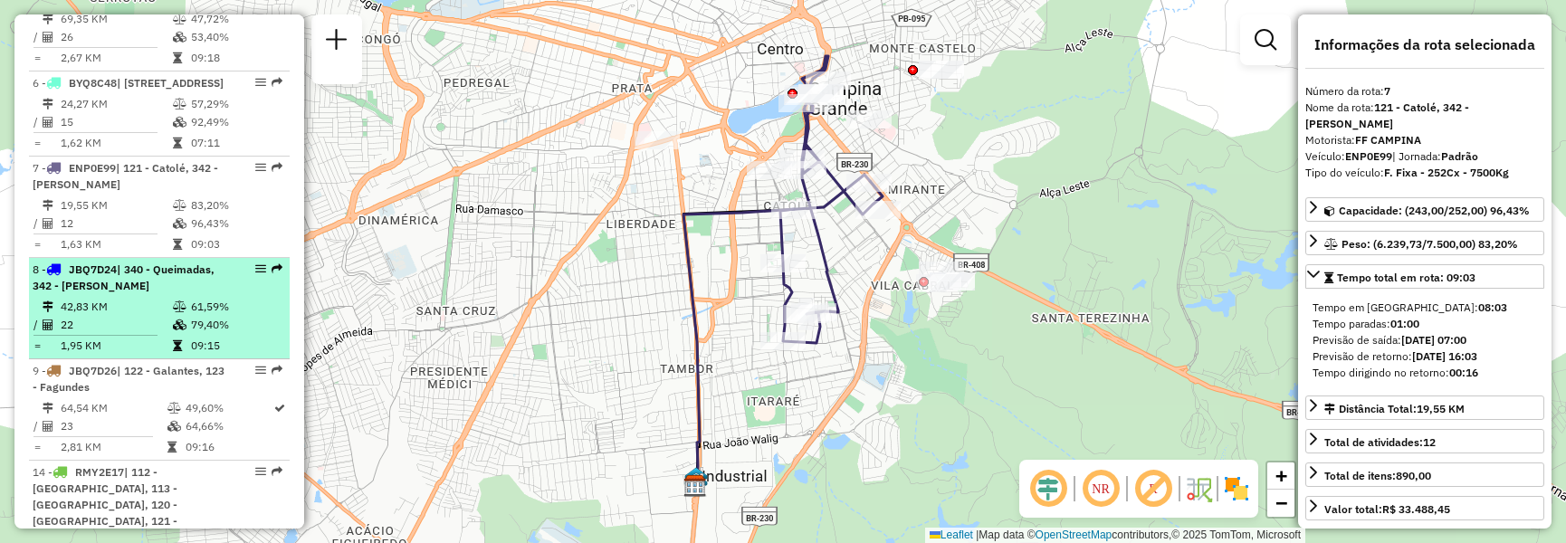
click at [192, 298] on td "61,59%" at bounding box center [235, 307] width 91 height 18
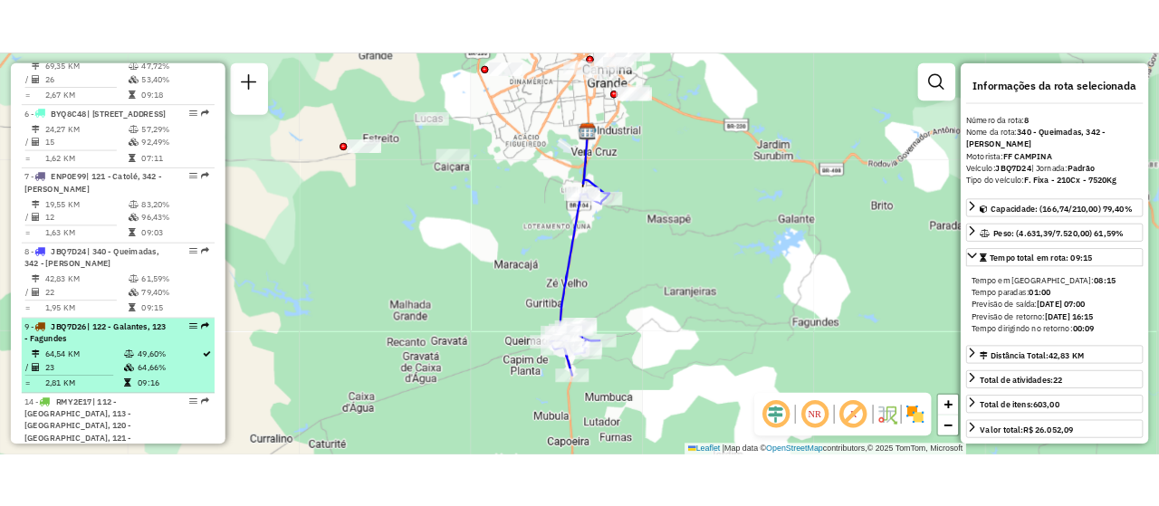
scroll to position [1411, 0]
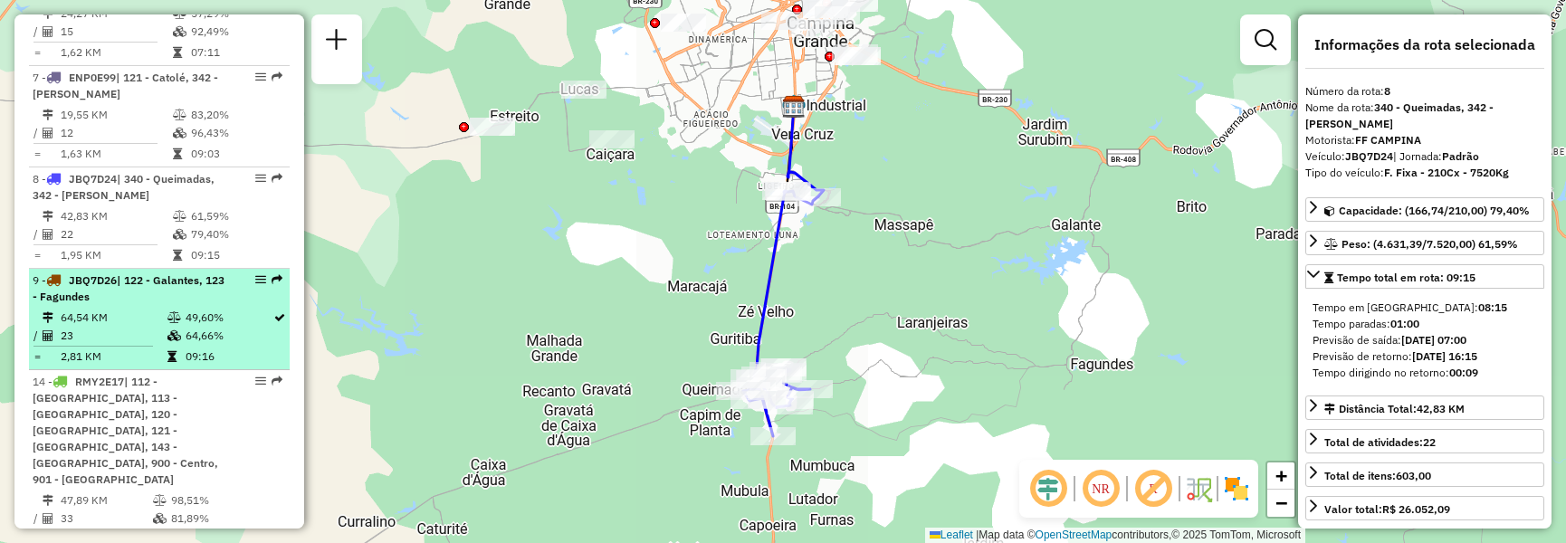
click at [167, 327] on td at bounding box center [176, 336] width 18 height 18
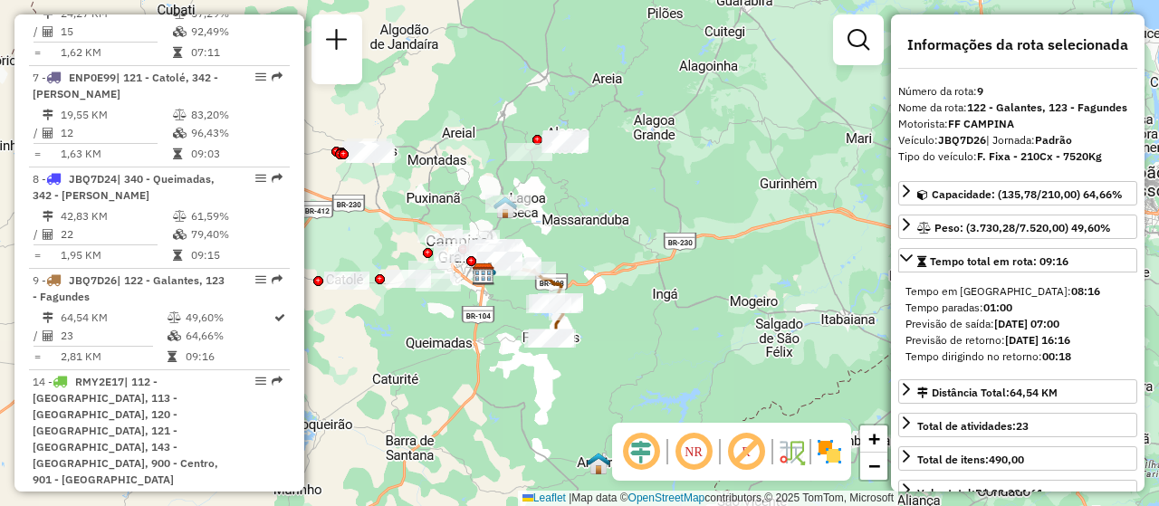
click at [701, 447] on em at bounding box center [693, 451] width 43 height 43
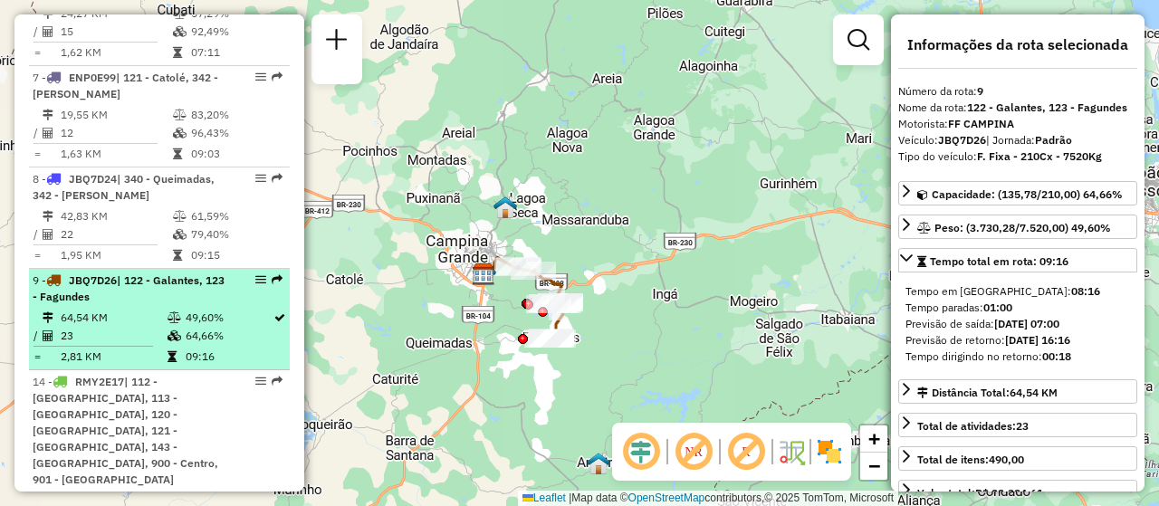
click at [155, 309] on td "64,54 KM" at bounding box center [113, 318] width 107 height 18
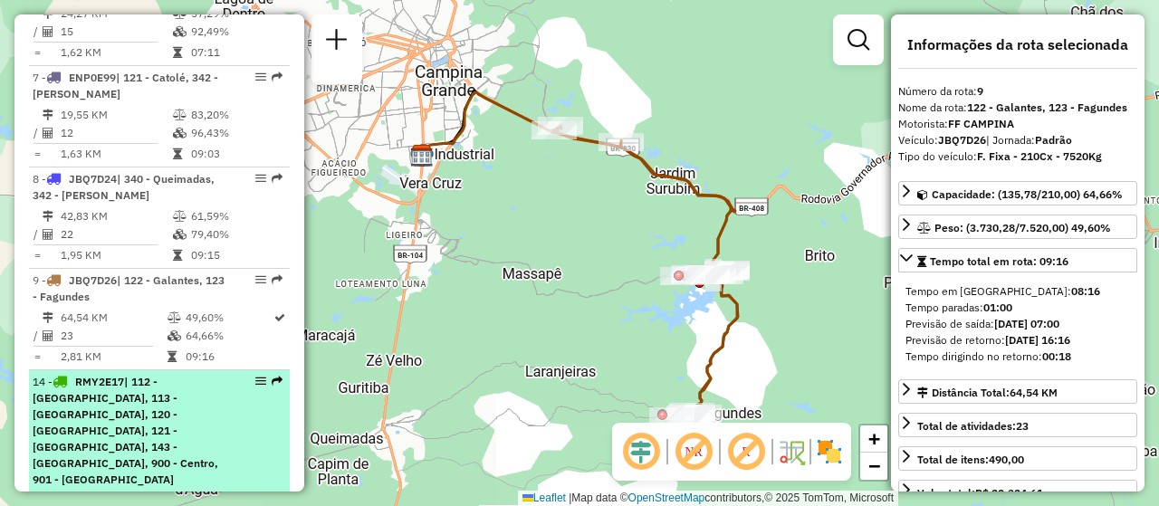
click at [150, 375] on span "| 112 - [GEOGRAPHIC_DATA], 113 - [GEOGRAPHIC_DATA], 120 - [GEOGRAPHIC_DATA], 12…" at bounding box center [126, 430] width 186 height 111
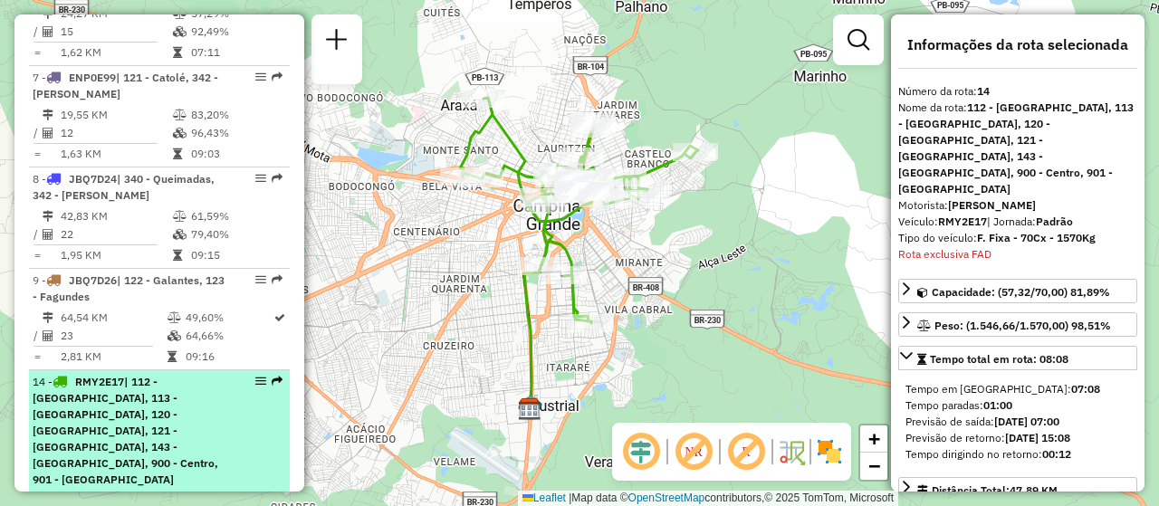
scroll to position [1701, 0]
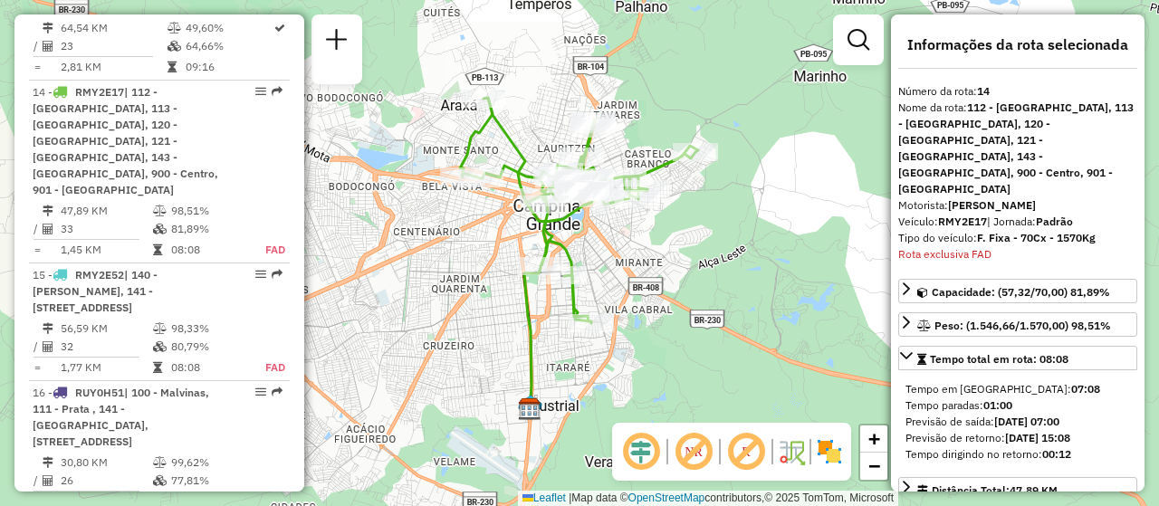
click at [700, 448] on em at bounding box center [693, 451] width 43 height 43
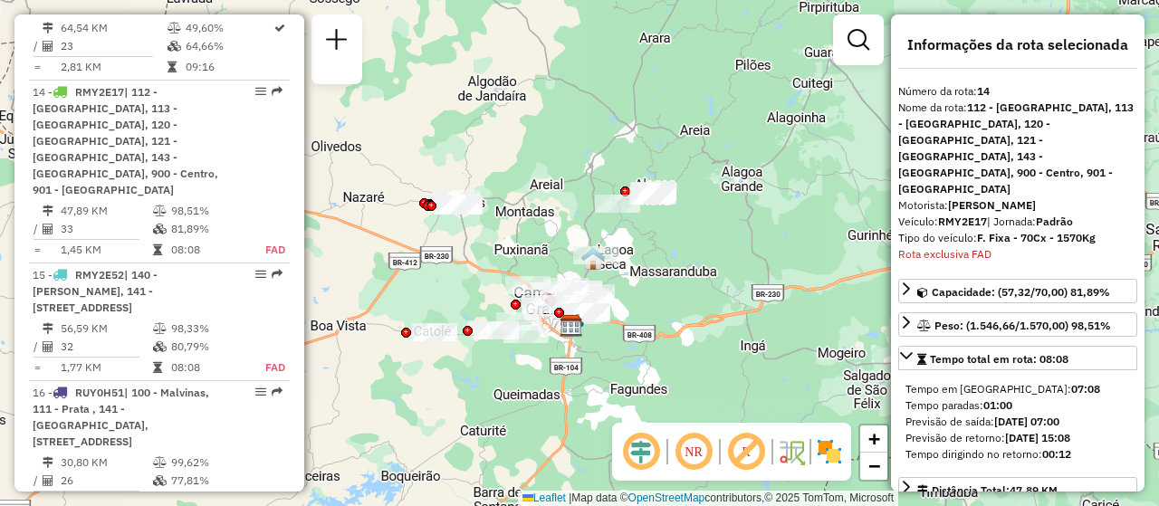
click at [689, 443] on em at bounding box center [693, 451] width 43 height 43
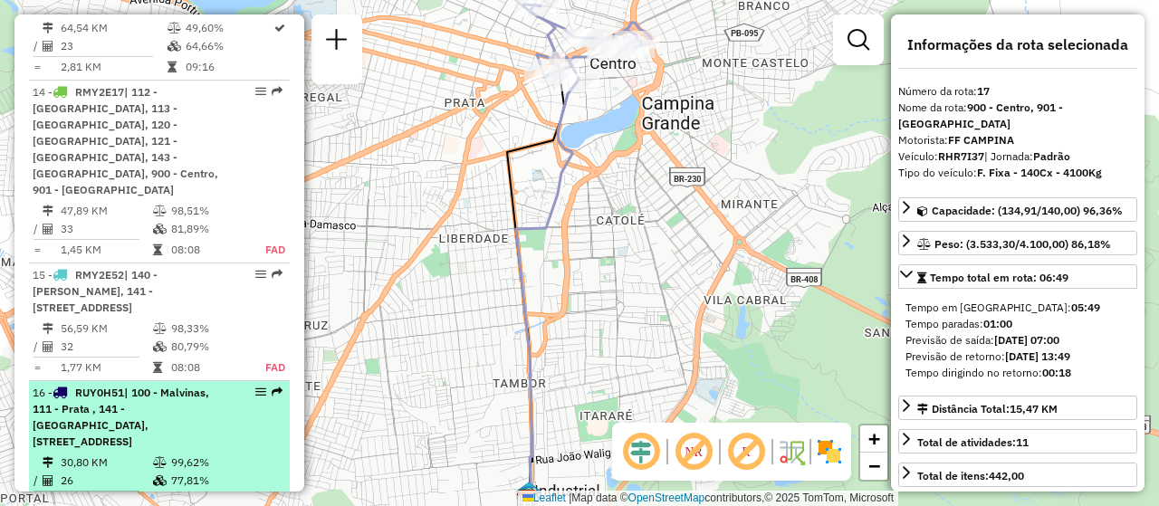
scroll to position [1882, 0]
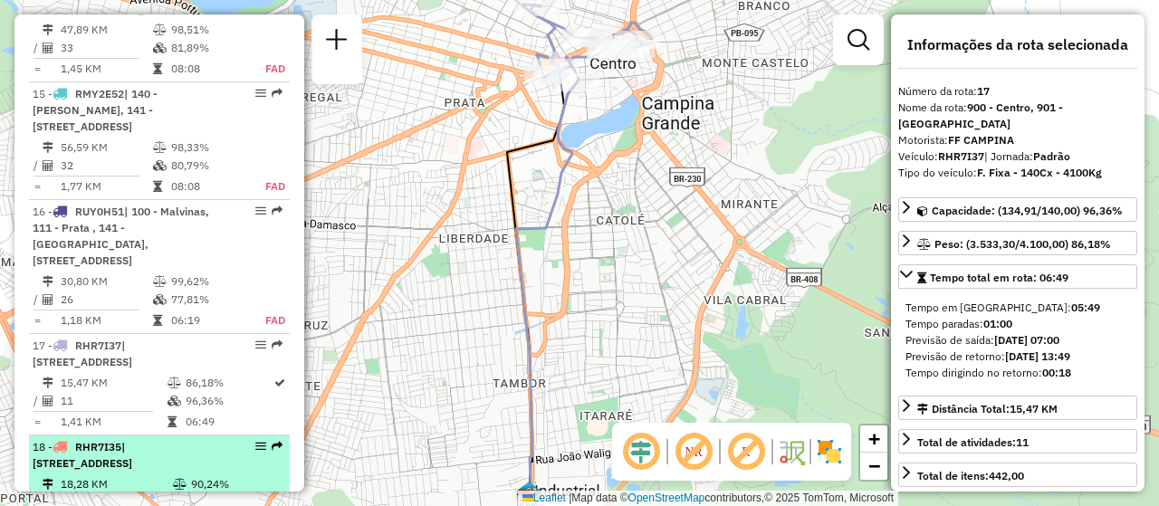
click at [138, 439] on div "18 - RHR7I35 | 900 - Centro, 901 - [GEOGRAPHIC_DATA]" at bounding box center [129, 455] width 192 height 33
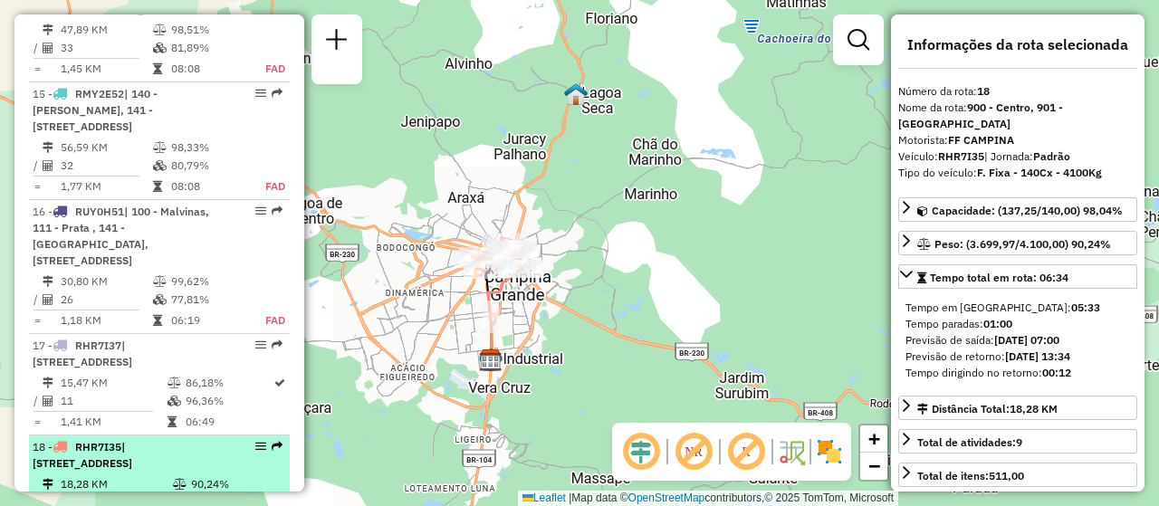
scroll to position [1972, 0]
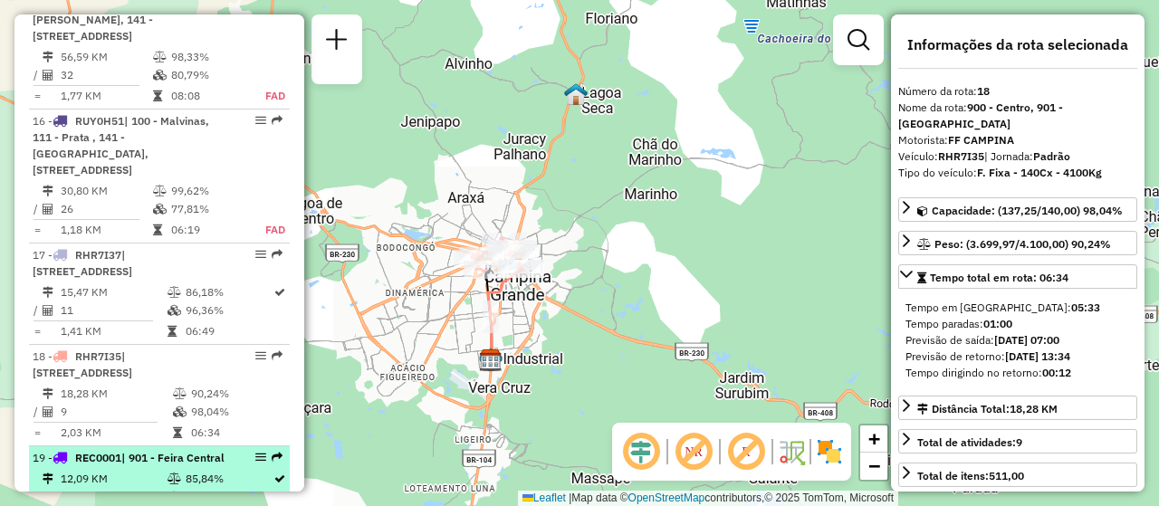
click at [194, 446] on li "19 - REC0001 | 901 - [GEOGRAPHIC_DATA] 12,09 KM 85,84% / 2 97,94% = 6,05 KM 03:…" at bounding box center [159, 488] width 261 height 85
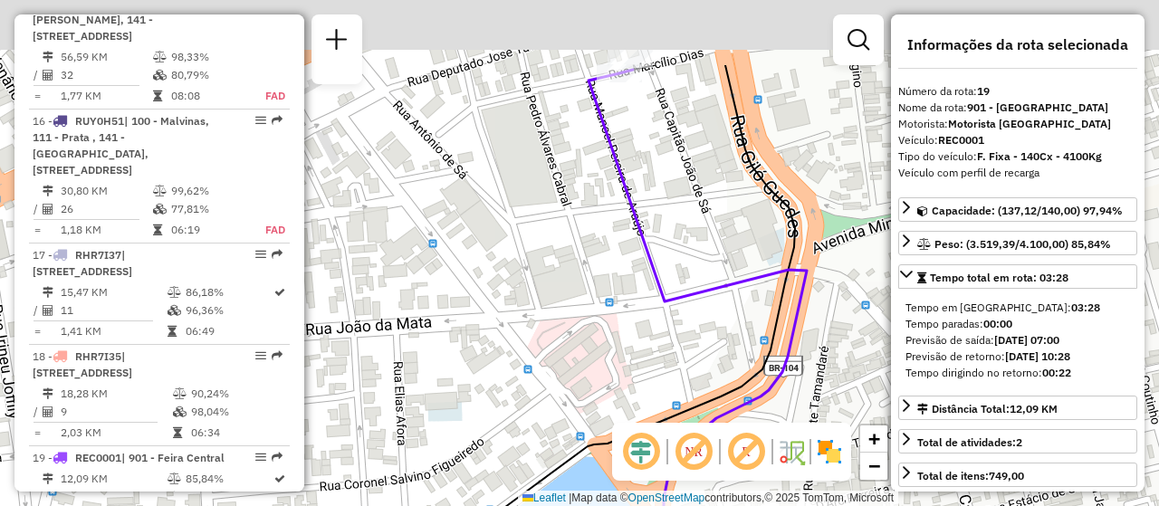
drag, startPoint x: 638, startPoint y: 27, endPoint x: 623, endPoint y: 198, distance: 171.8
click at [623, 198] on div "Janela de atendimento Grade de atendimento Capacidade Transportadoras Veículos …" at bounding box center [579, 253] width 1159 height 506
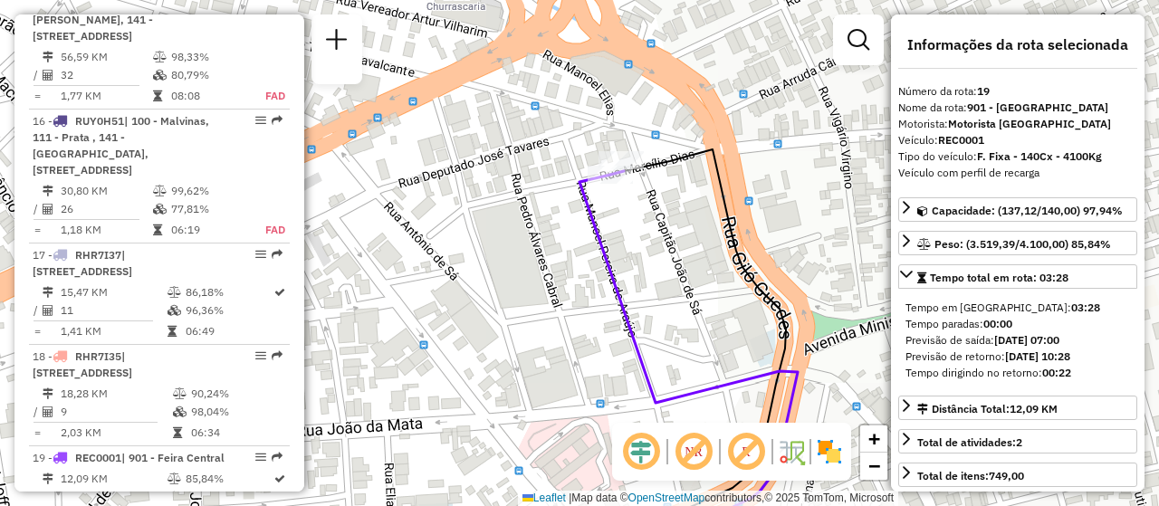
drag, startPoint x: 667, startPoint y: 55, endPoint x: 666, endPoint y: 84, distance: 29.0
click at [667, 82] on div "Janela de atendimento Grade de atendimento Capacidade Transportadoras Veículos …" at bounding box center [579, 253] width 1159 height 506
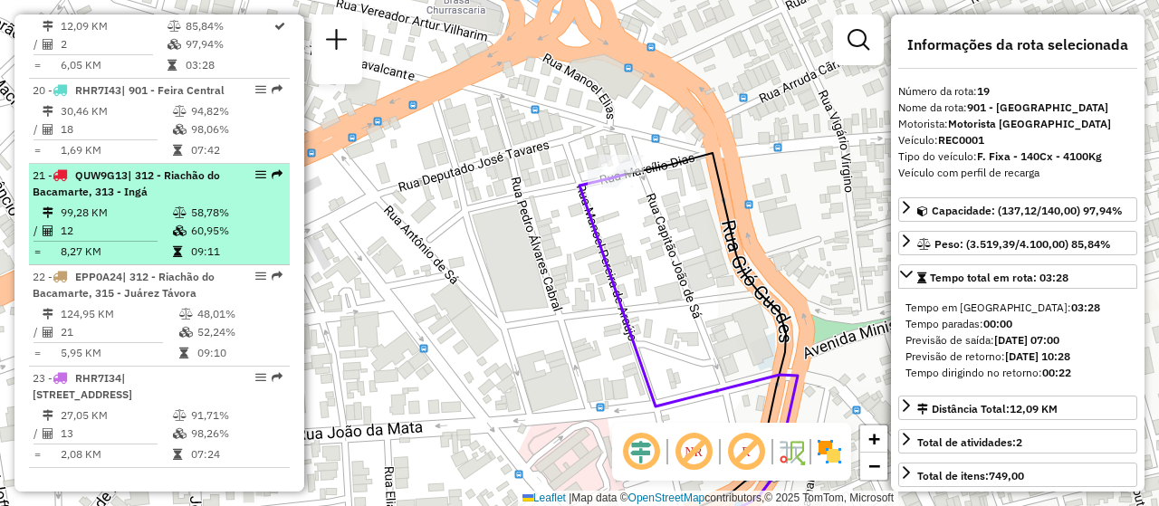
scroll to position [2515, 0]
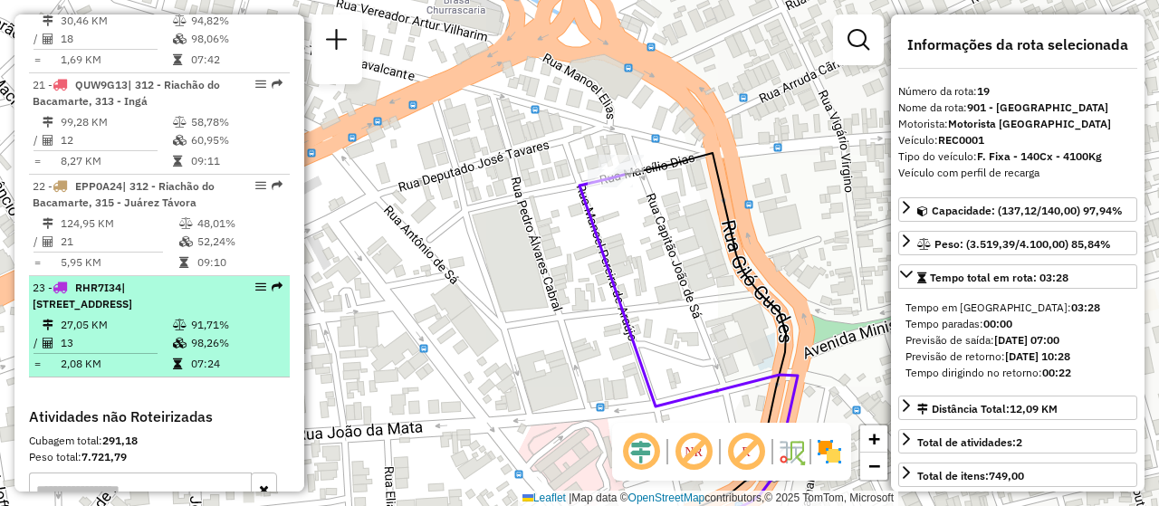
click at [120, 334] on td "13" at bounding box center [116, 343] width 112 height 18
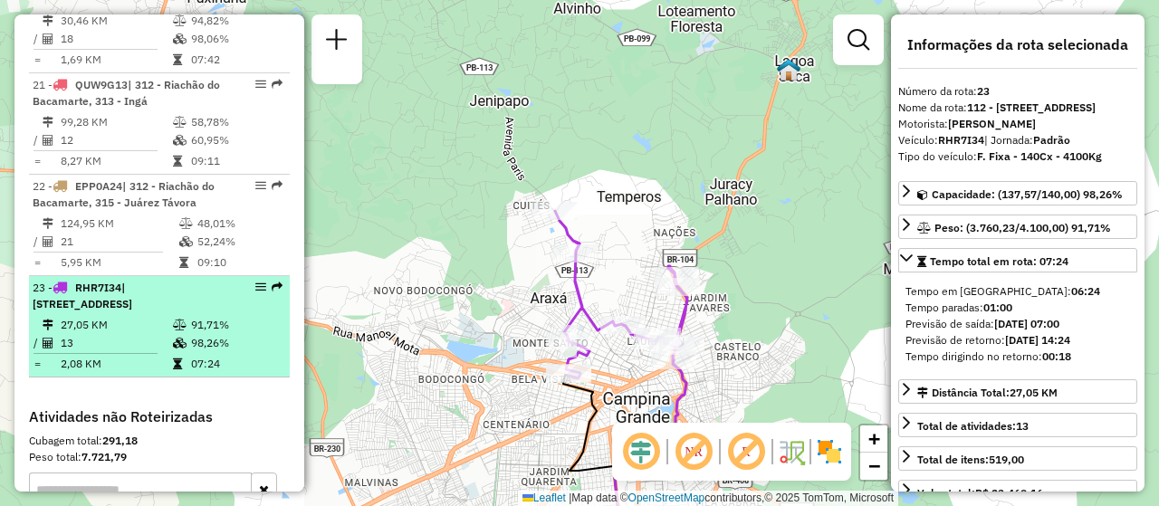
scroll to position [2334, 0]
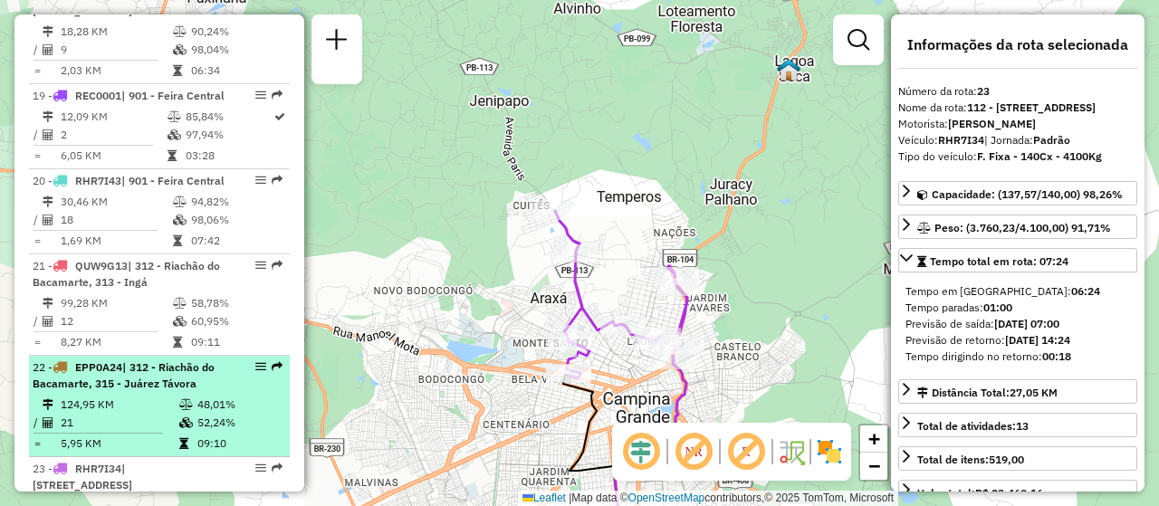
click at [138, 414] on td "21" at bounding box center [119, 423] width 119 height 18
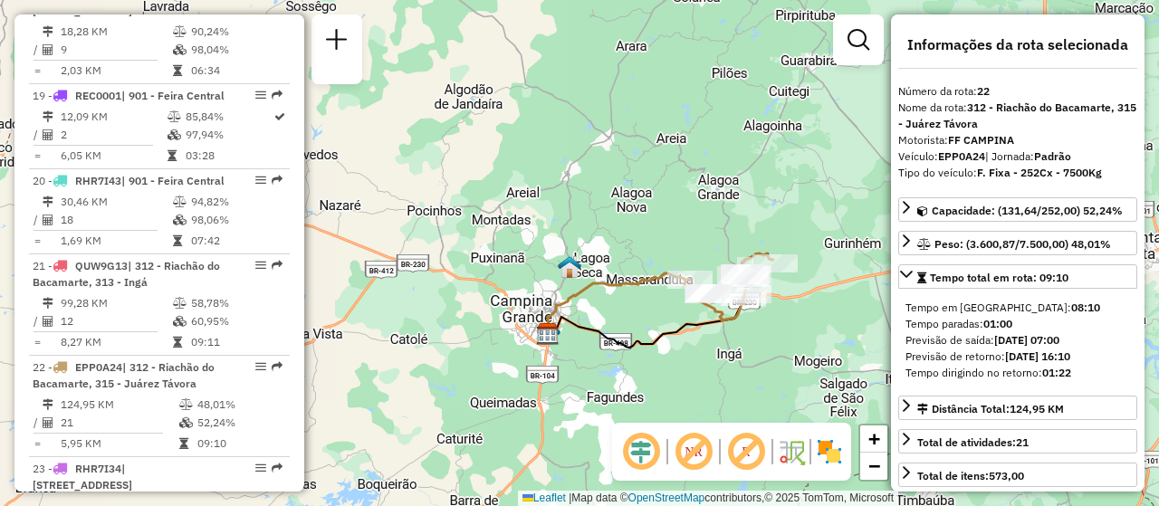
drag, startPoint x: 722, startPoint y: 197, endPoint x: 631, endPoint y: 218, distance: 93.8
click at [631, 218] on div "Janela de atendimento Grade de atendimento Capacidade Transportadoras Veículos …" at bounding box center [579, 253] width 1159 height 506
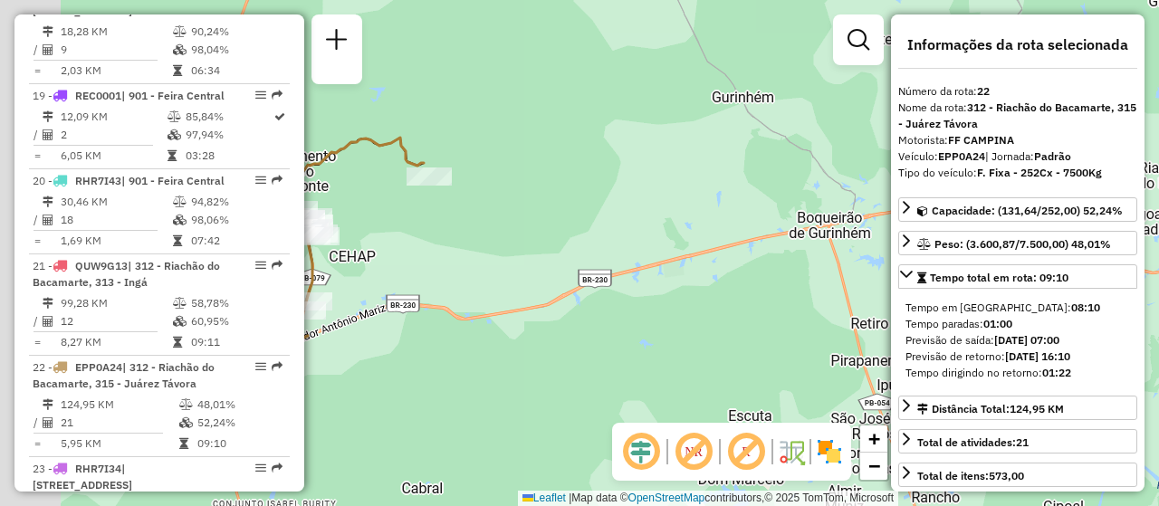
drag, startPoint x: 556, startPoint y: 314, endPoint x: 835, endPoint y: 367, distance: 284.6
click at [835, 367] on div "Janela de atendimento Grade de atendimento Capacidade Transportadoras Veículos …" at bounding box center [579, 253] width 1159 height 506
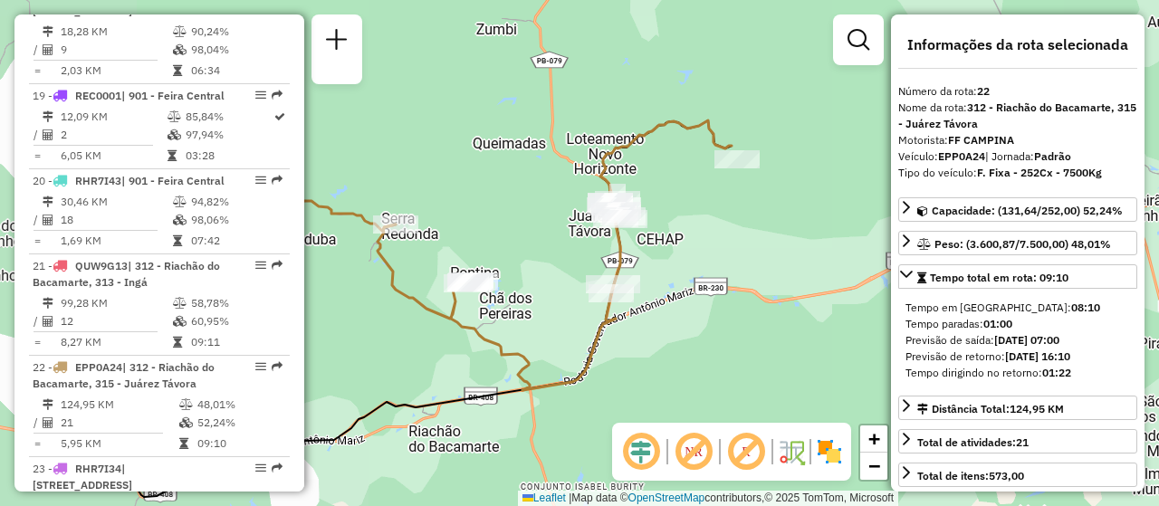
drag, startPoint x: 572, startPoint y: 367, endPoint x: 784, endPoint y: 330, distance: 215.0
click at [784, 330] on div "Janela de atendimento Grade de atendimento Capacidade Transportadoras Veículos …" at bounding box center [579, 253] width 1159 height 506
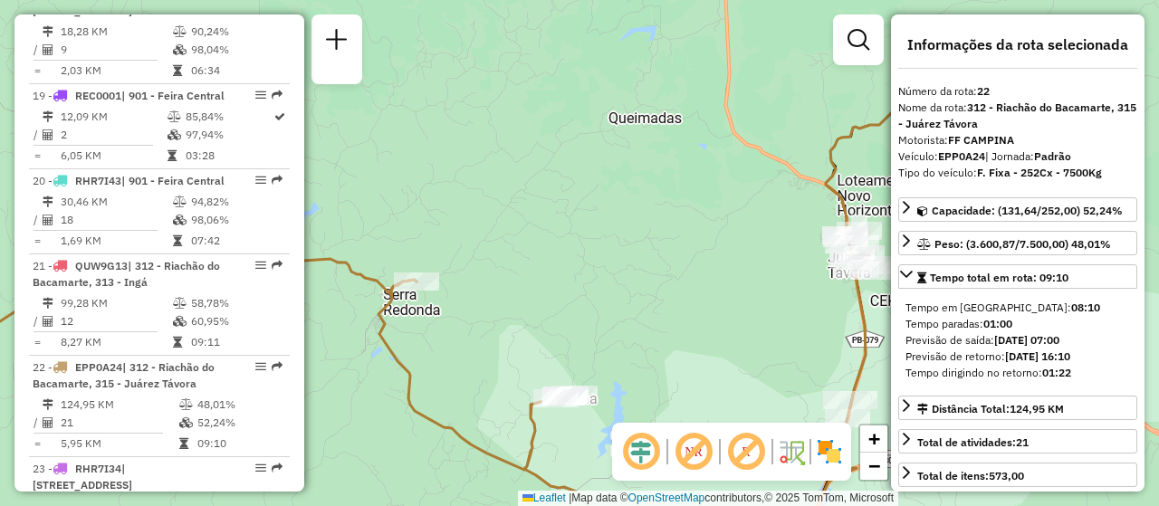
drag, startPoint x: 642, startPoint y: 295, endPoint x: 728, endPoint y: 230, distance: 107.9
click at [728, 230] on div "Janela de atendimento Grade de atendimento Capacidade Transportadoras Veículos …" at bounding box center [579, 253] width 1159 height 506
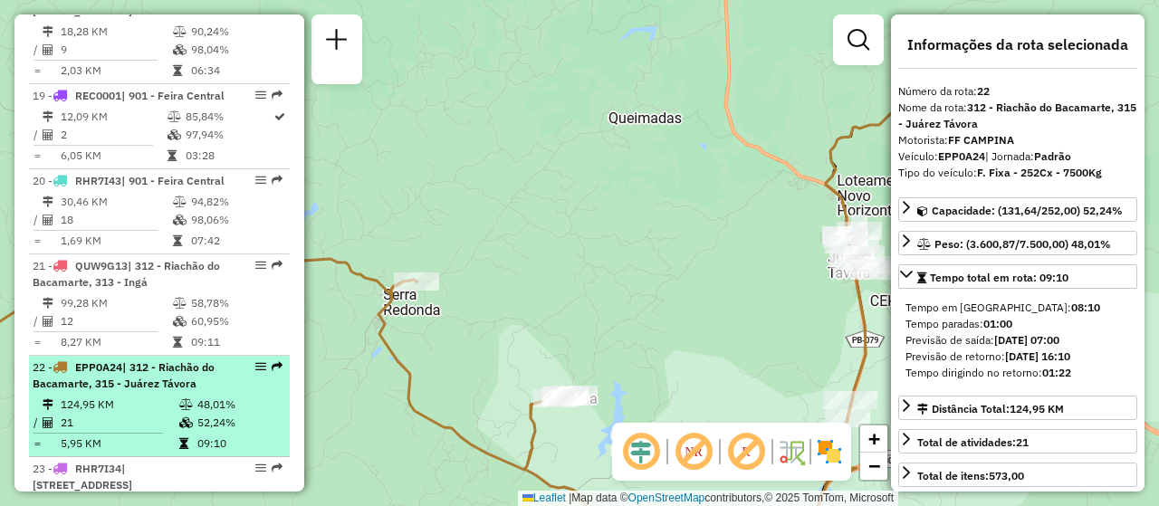
scroll to position [2153, 0]
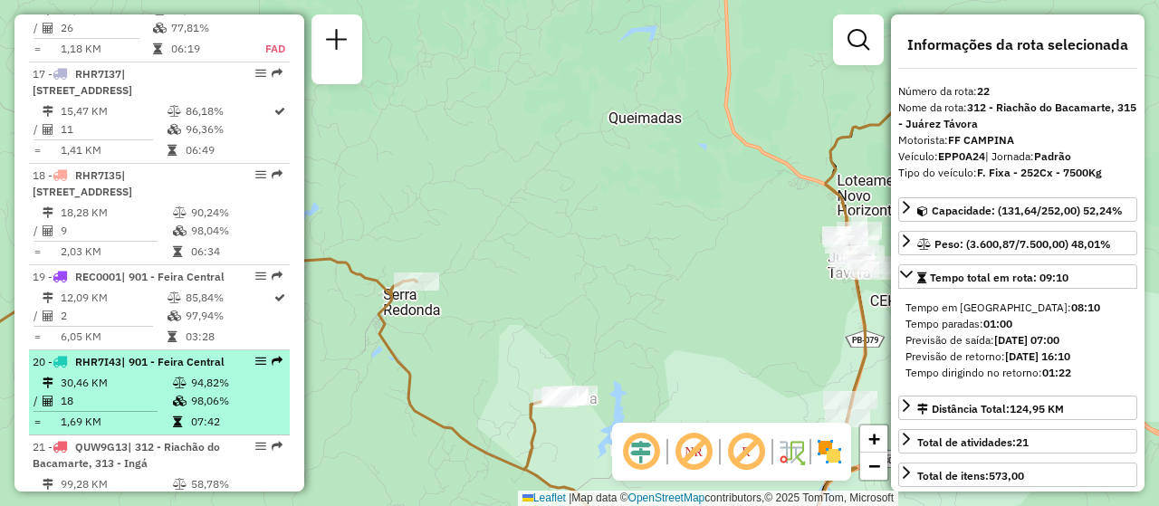
click at [143, 374] on td "30,46 KM" at bounding box center [116, 383] width 112 height 18
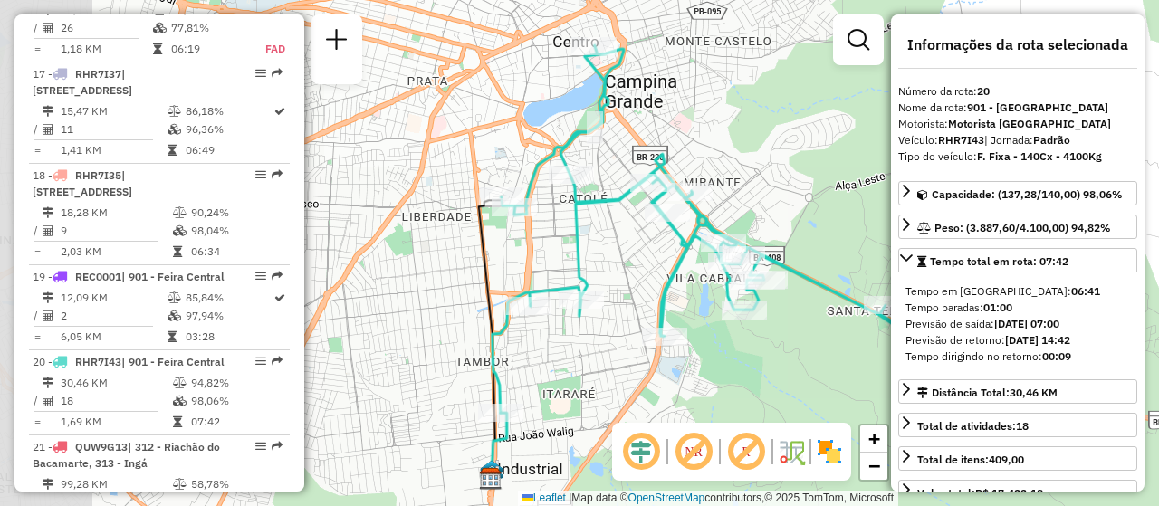
drag, startPoint x: 514, startPoint y: 196, endPoint x: 640, endPoint y: 209, distance: 126.5
click at [640, 209] on icon at bounding box center [700, 228] width 416 height 367
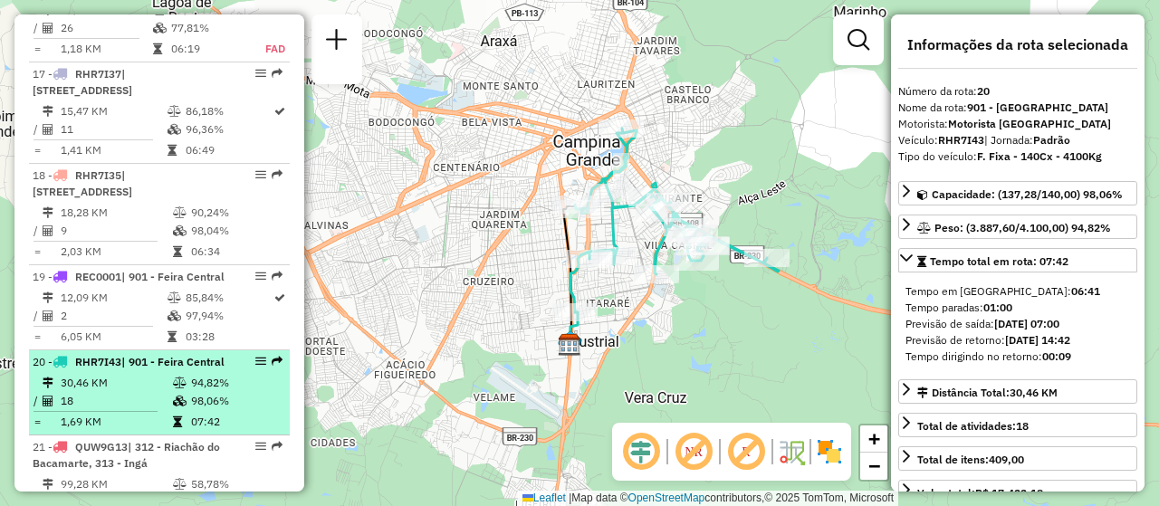
click at [157, 355] on span "| 901 - Feira Central" at bounding box center [172, 362] width 103 height 14
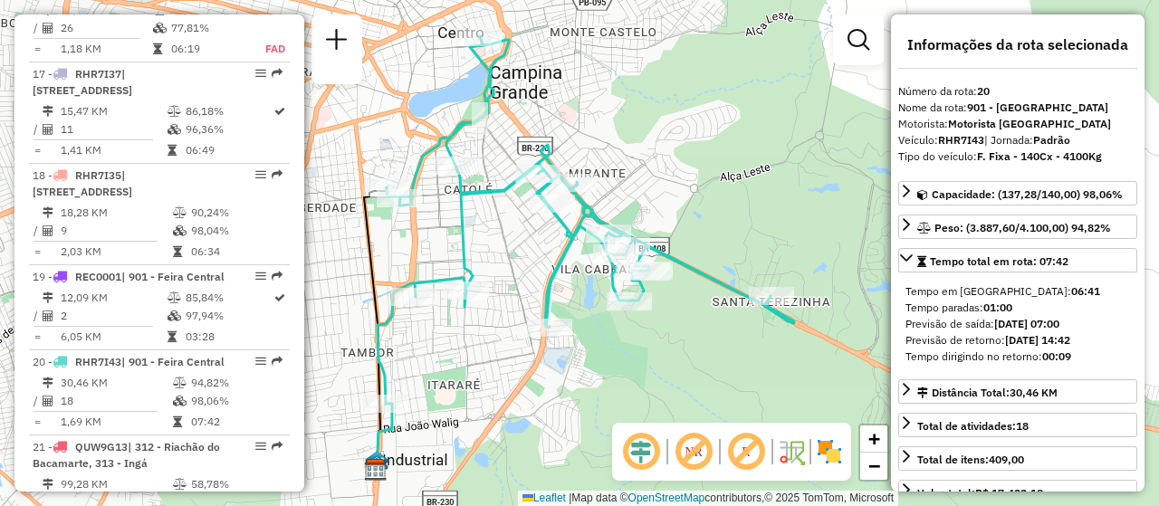
click at [840, 441] on img at bounding box center [829, 451] width 29 height 29
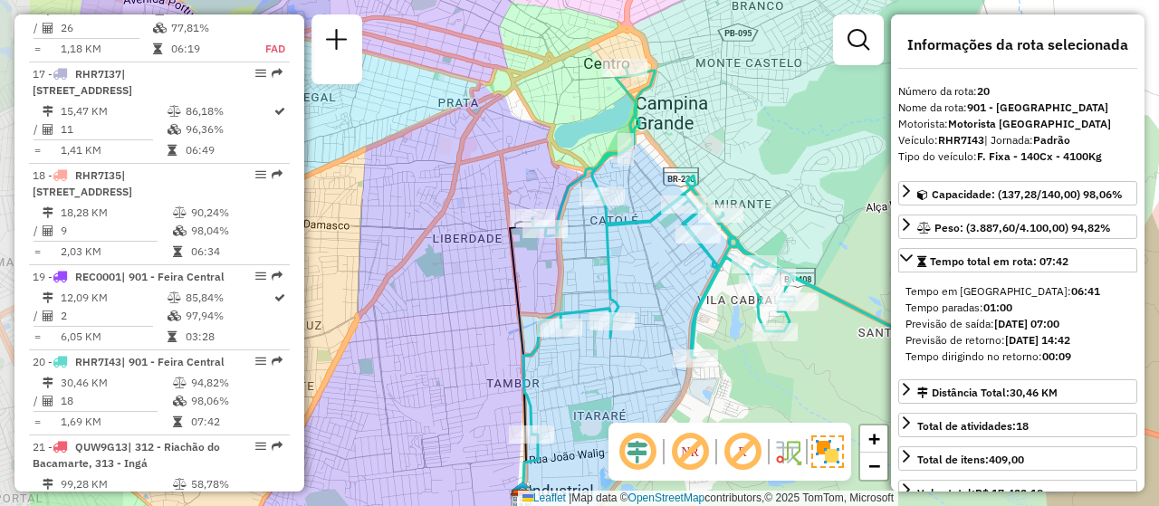
drag, startPoint x: 443, startPoint y: 259, endPoint x: 588, endPoint y: 290, distance: 148.9
click at [588, 290] on div "Janela de atendimento Grade de atendimento Capacidade Transportadoras Veículos …" at bounding box center [579, 253] width 1159 height 506
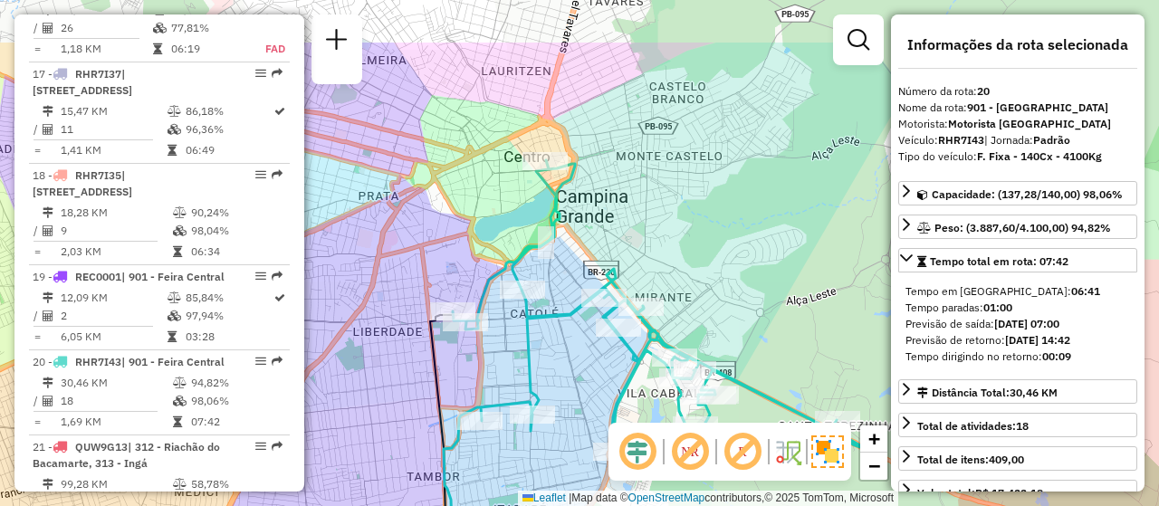
drag, startPoint x: 618, startPoint y: 216, endPoint x: 539, endPoint y: 310, distance: 122.6
click at [539, 310] on icon at bounding box center [652, 343] width 416 height 367
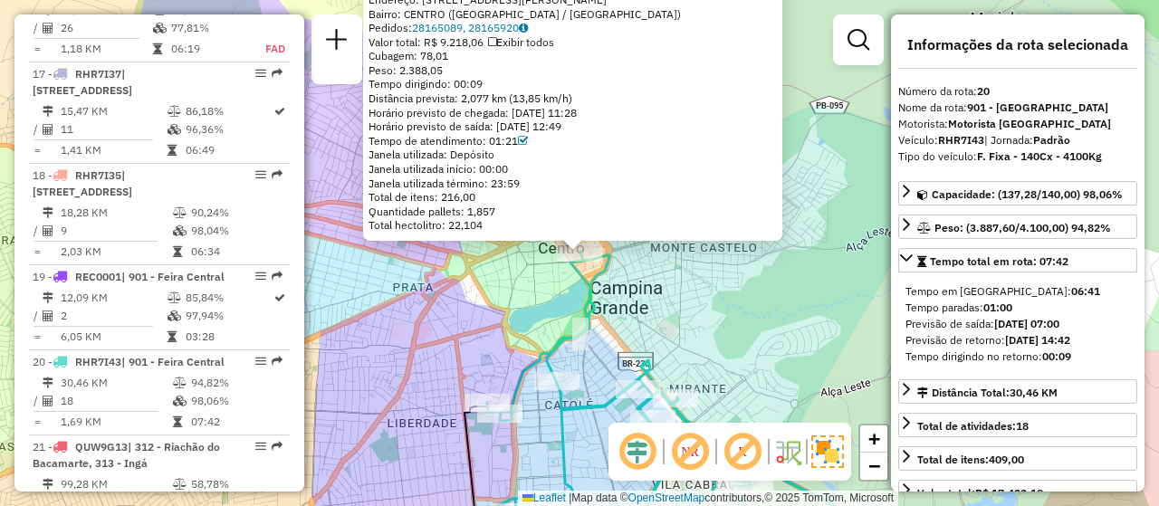
scroll to position [2407, 0]
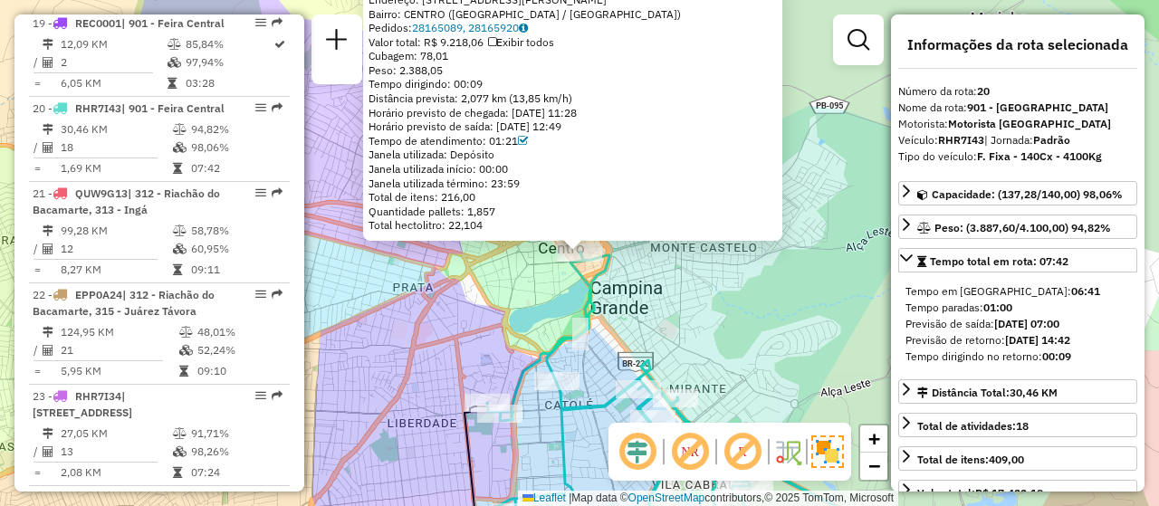
click at [530, 248] on div "93405270 - [PERSON_NAME]: [STREET_ADDRESS][PERSON_NAME]) Pedidos: 28165089, 281…" at bounding box center [579, 253] width 1159 height 506
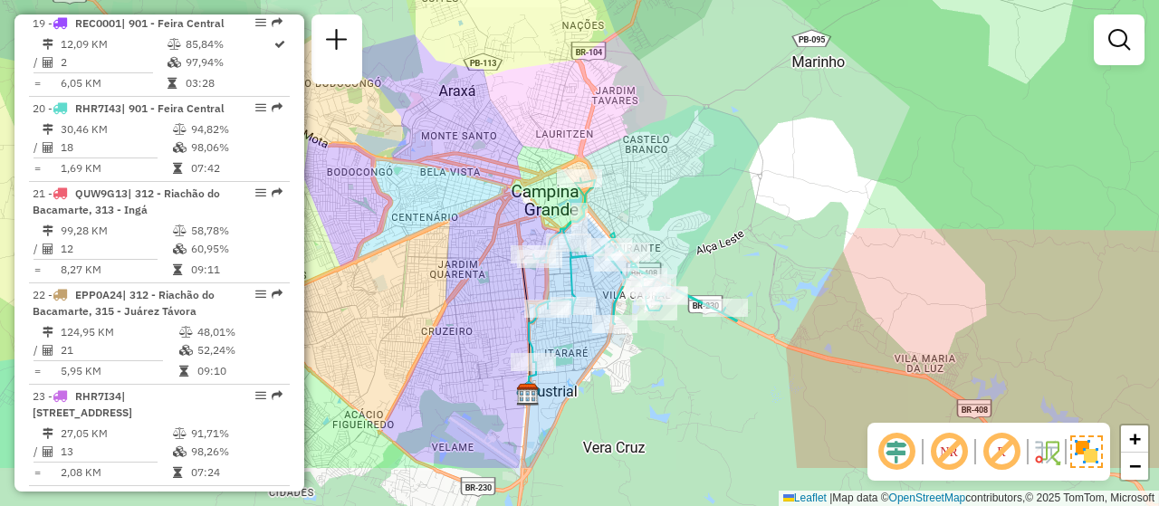
drag, startPoint x: 488, startPoint y: 341, endPoint x: 501, endPoint y: 253, distance: 89.7
click at [501, 253] on div "Janela de atendimento Grade de atendimento Capacidade Transportadoras Veículos …" at bounding box center [579, 253] width 1159 height 506
